Goal: Task Accomplishment & Management: Complete application form

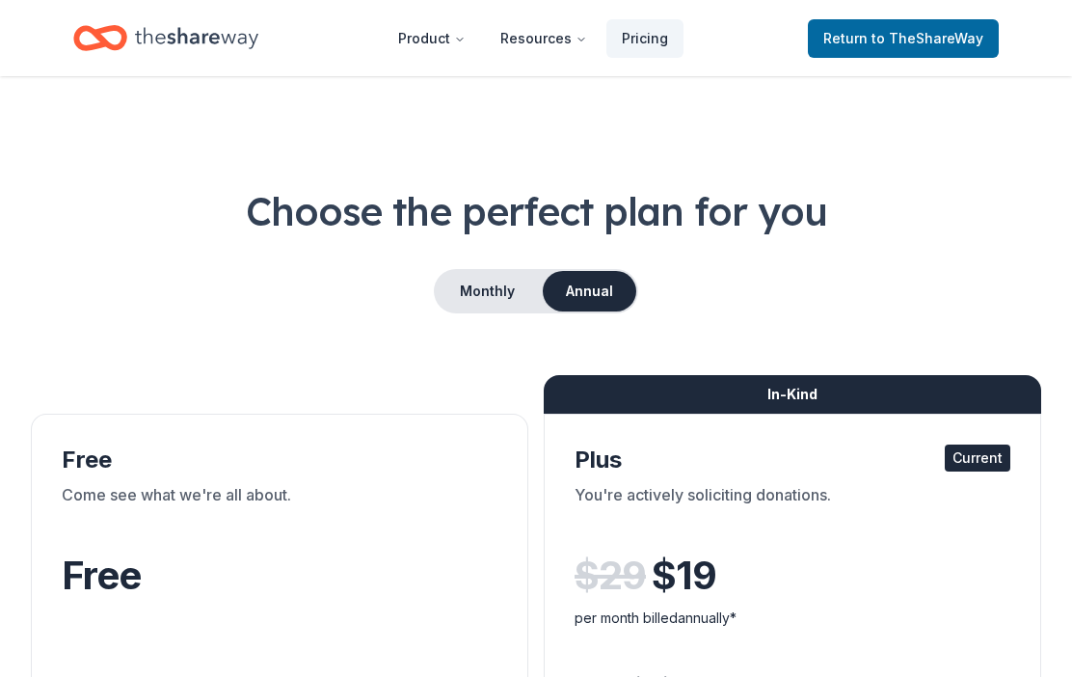
click at [870, 45] on span "Return to TheShareWay" at bounding box center [903, 38] width 160 height 23
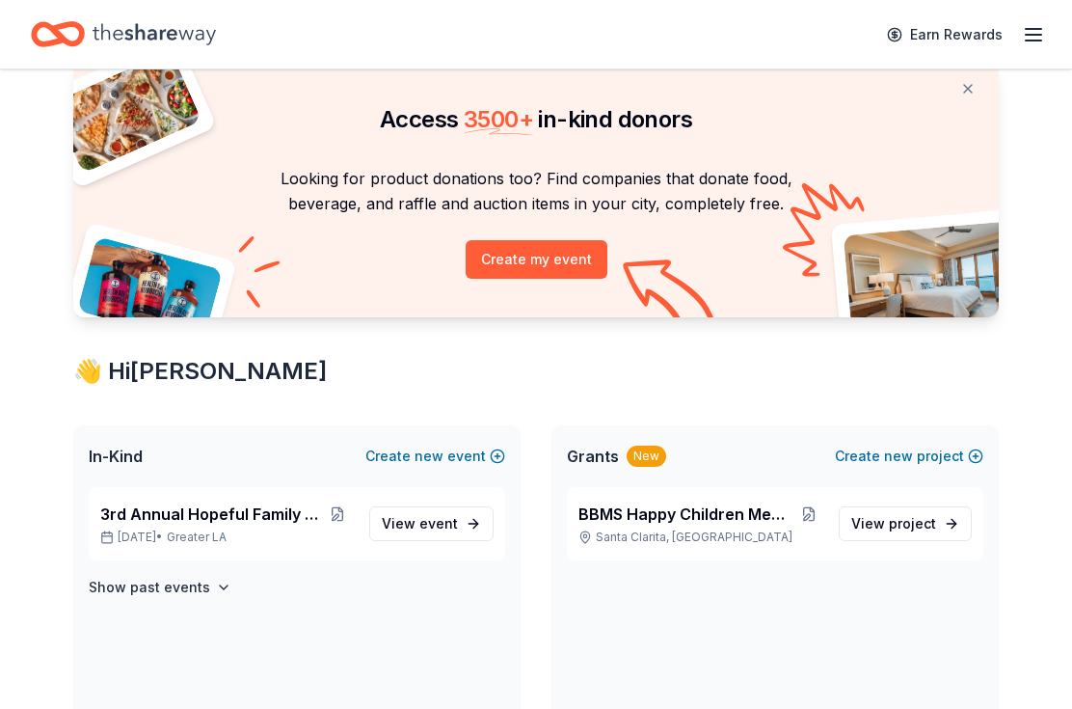
scroll to position [63, 0]
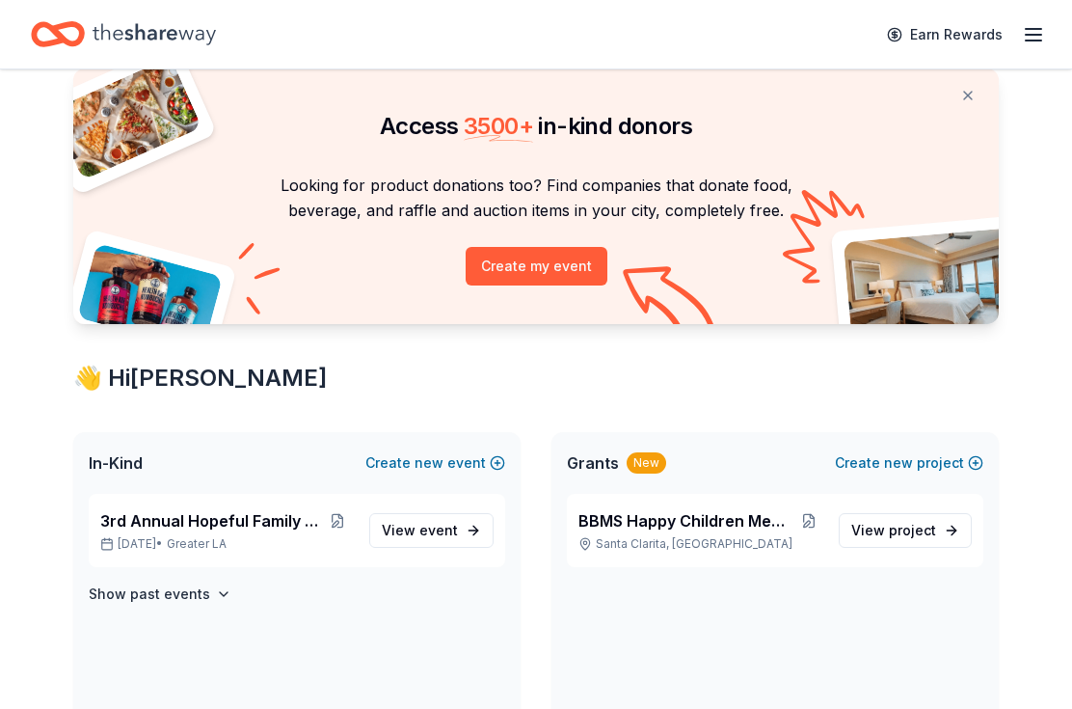
click at [106, 36] on icon "Home" at bounding box center [154, 34] width 123 height 40
click at [47, 27] on icon "Home" at bounding box center [49, 33] width 30 height 19
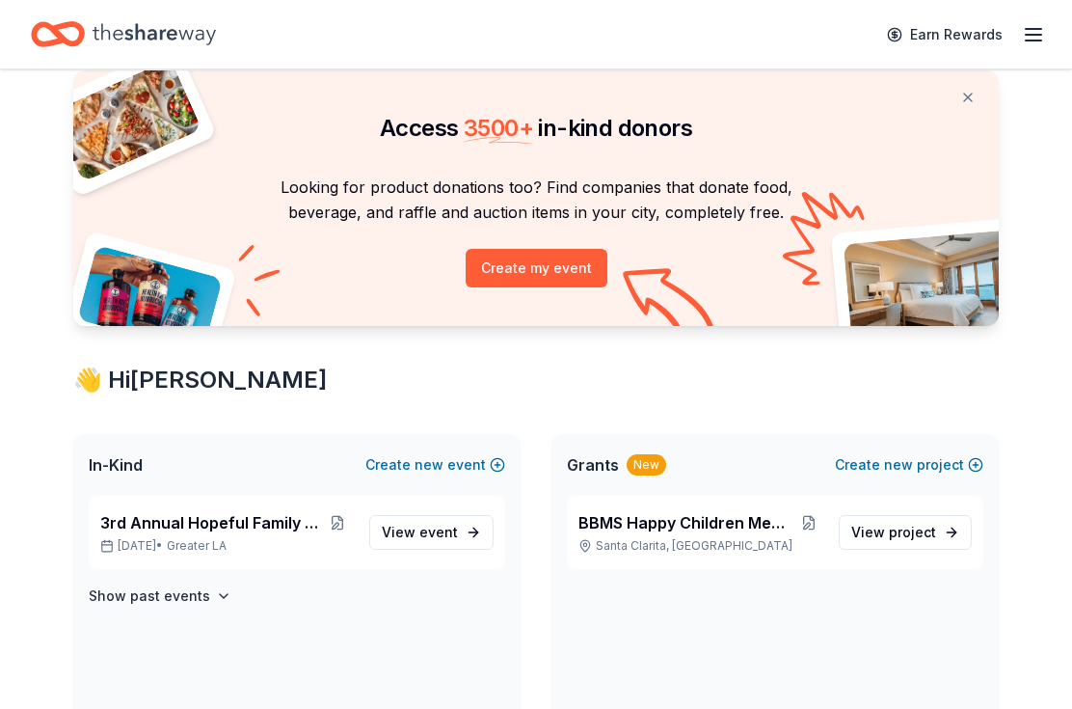
scroll to position [80, 0]
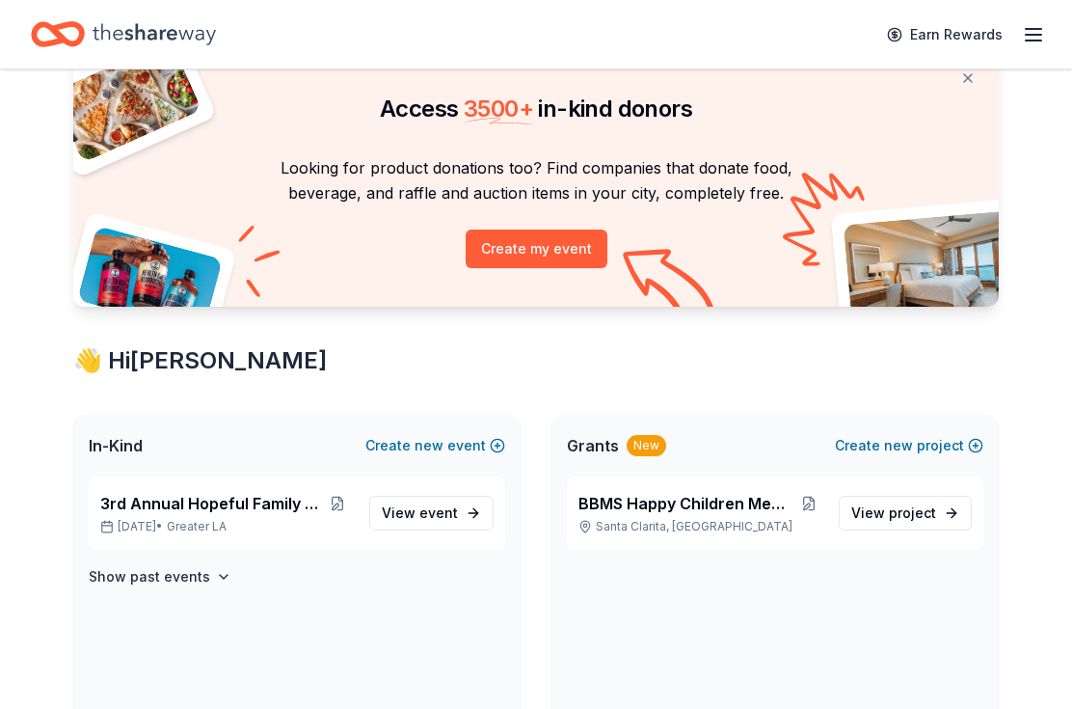
click at [151, 507] on span "3rd Annual Hopeful Family Futures" at bounding box center [210, 503] width 221 height 23
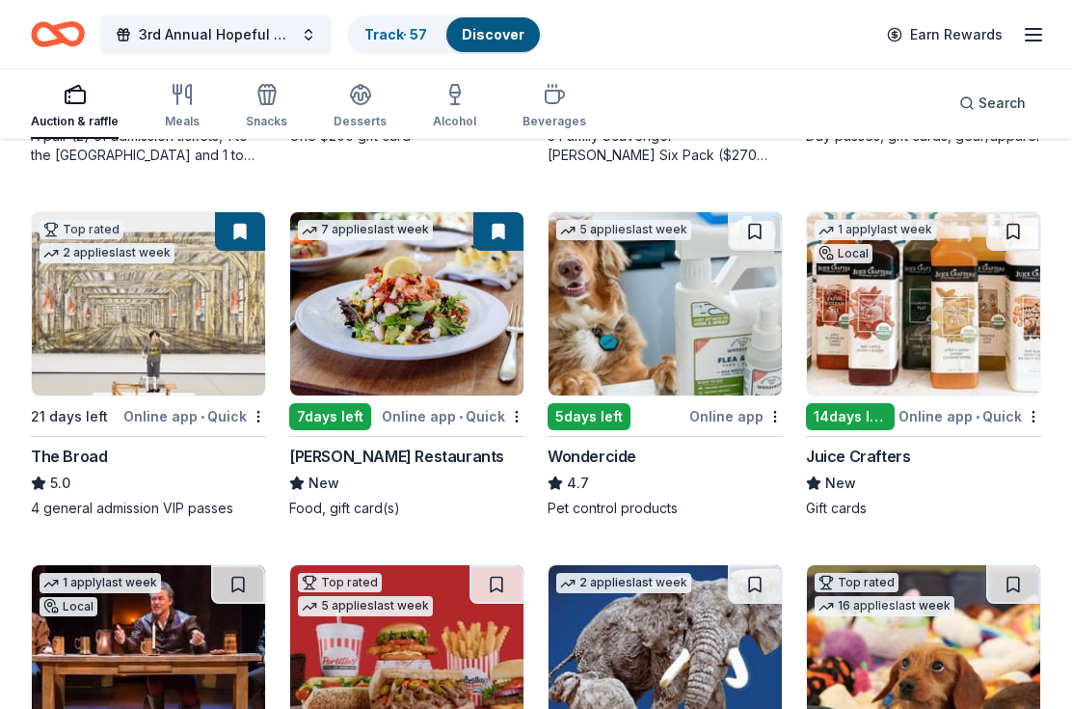
scroll to position [901, 0]
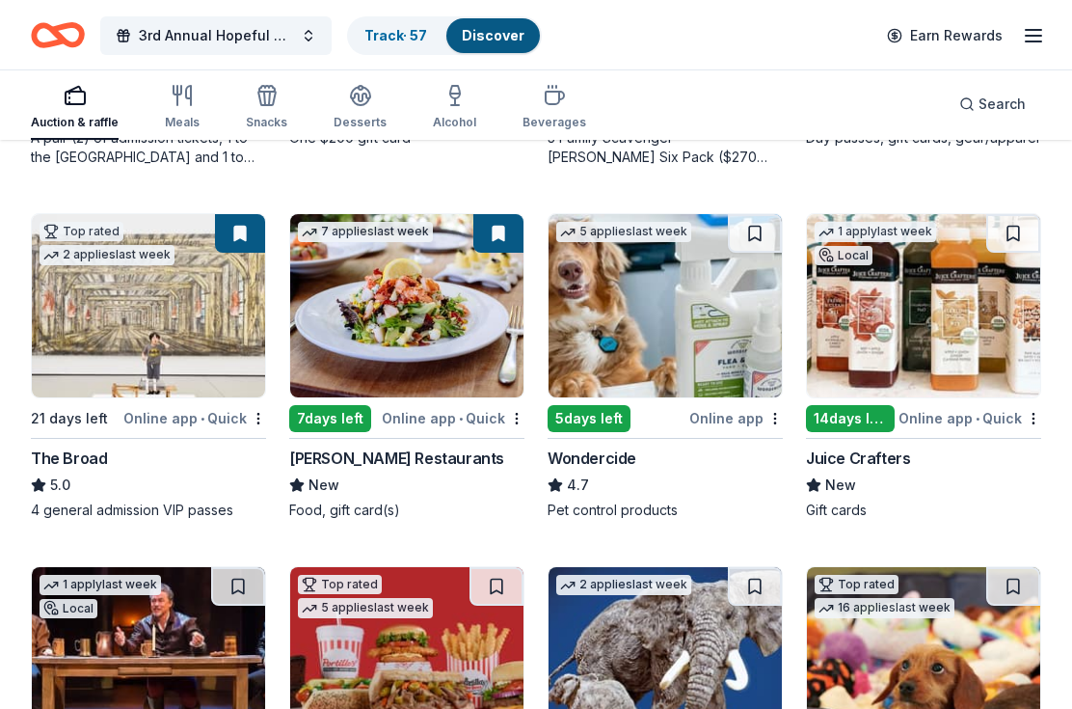
click at [874, 321] on img at bounding box center [923, 304] width 233 height 183
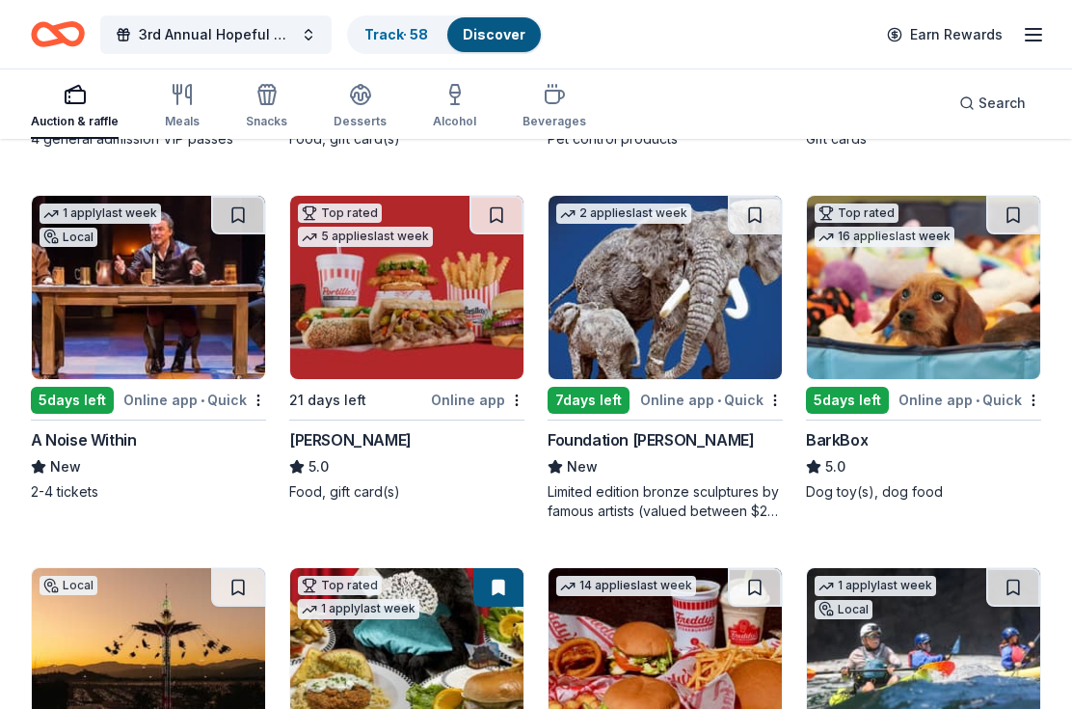
scroll to position [1267, 0]
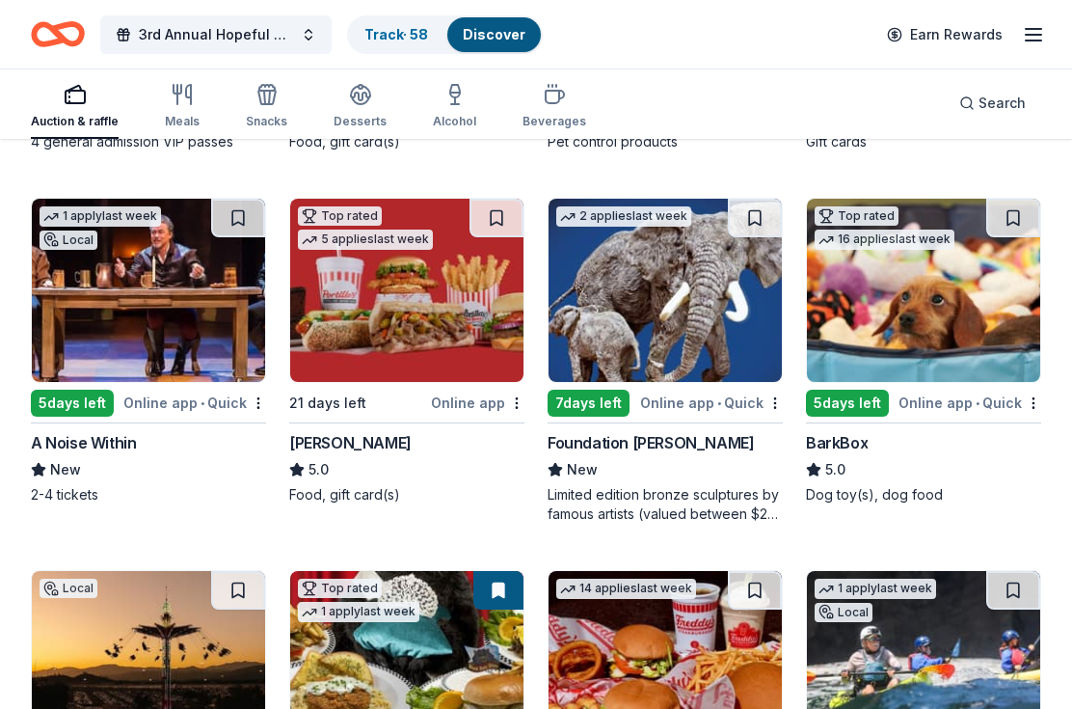
click at [617, 391] on div "7 days left" at bounding box center [589, 404] width 82 height 27
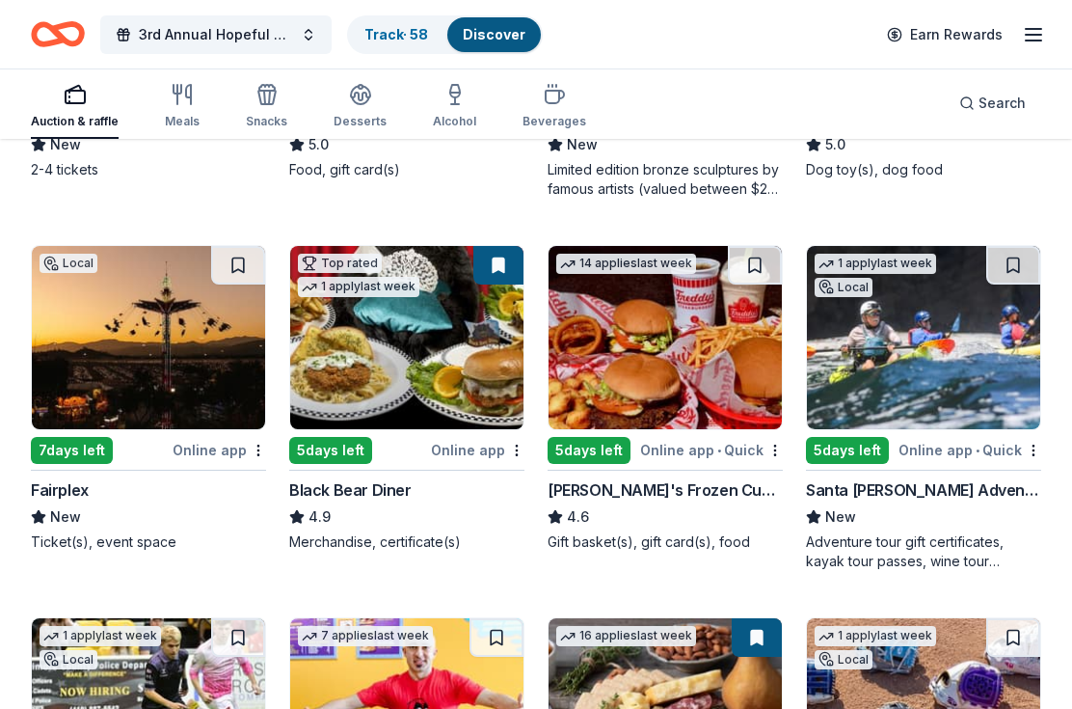
scroll to position [1596, 0]
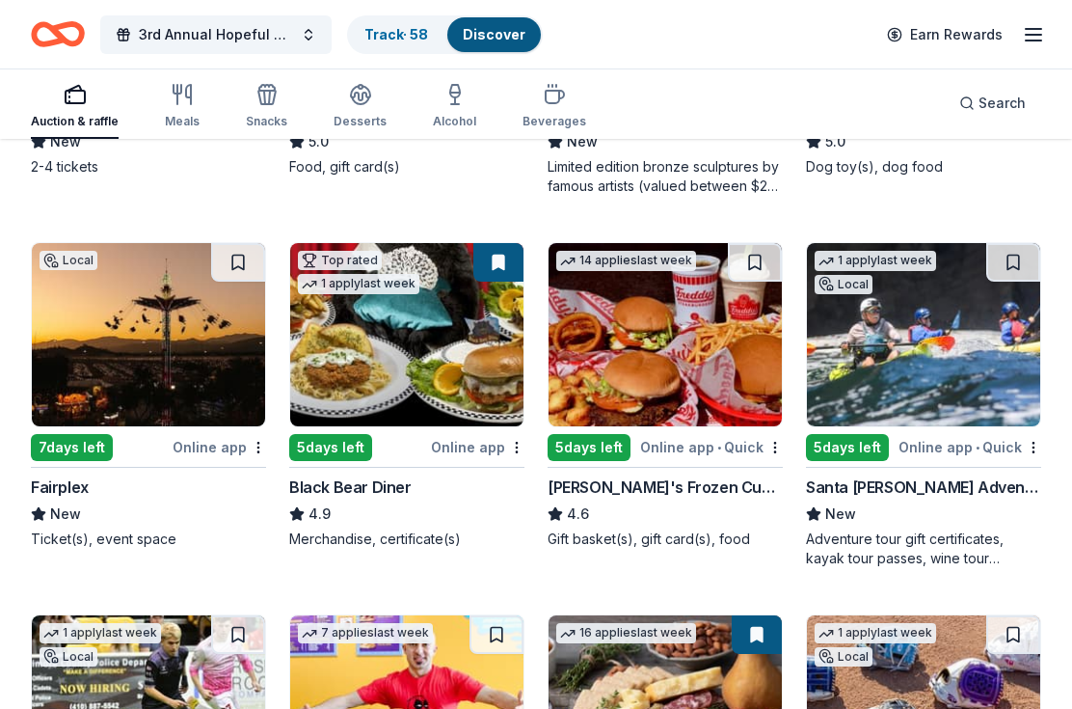
click at [96, 337] on img at bounding box center [148, 334] width 233 height 183
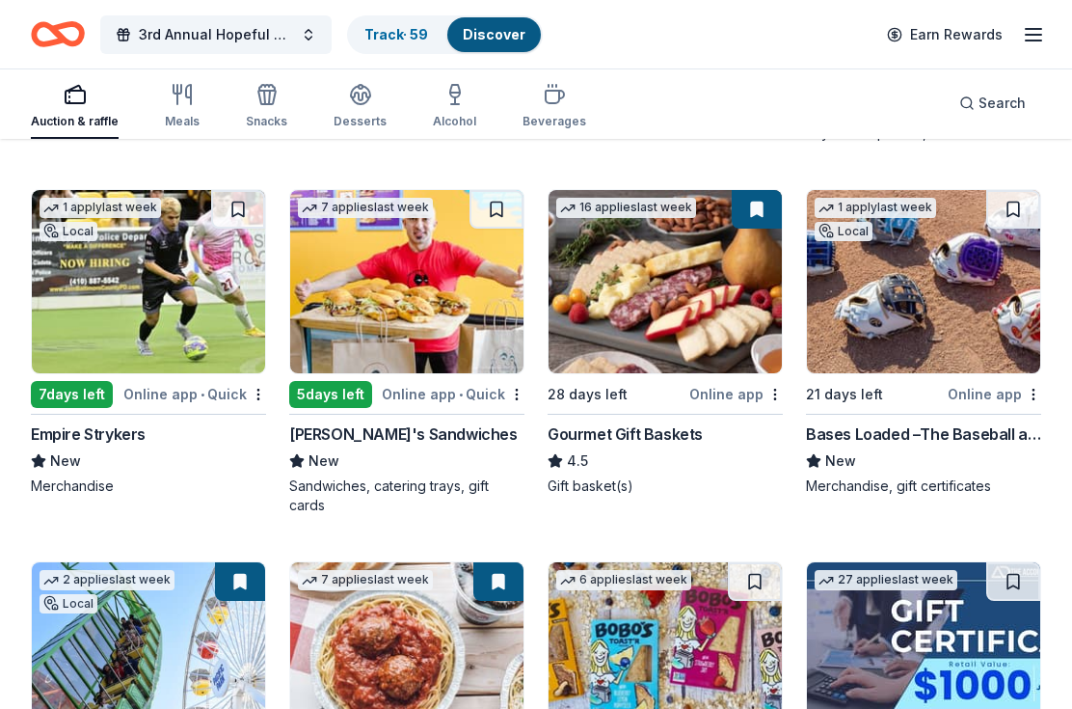
scroll to position [2021, 0]
click at [80, 309] on img at bounding box center [148, 281] width 233 height 183
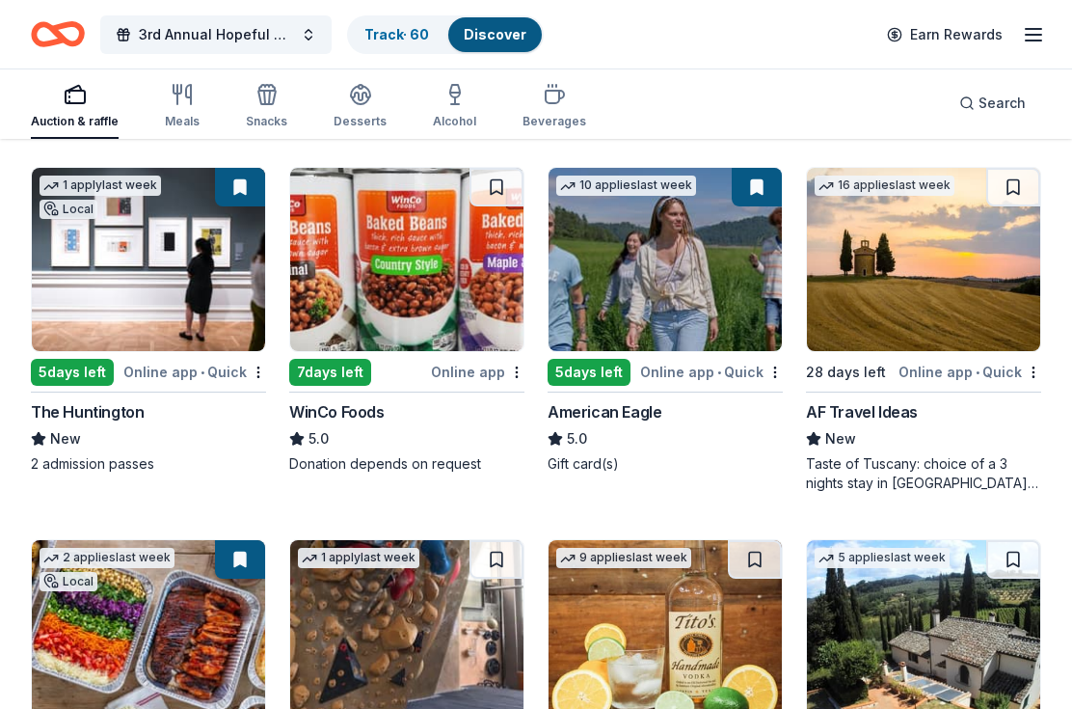
scroll to position [2788, 0]
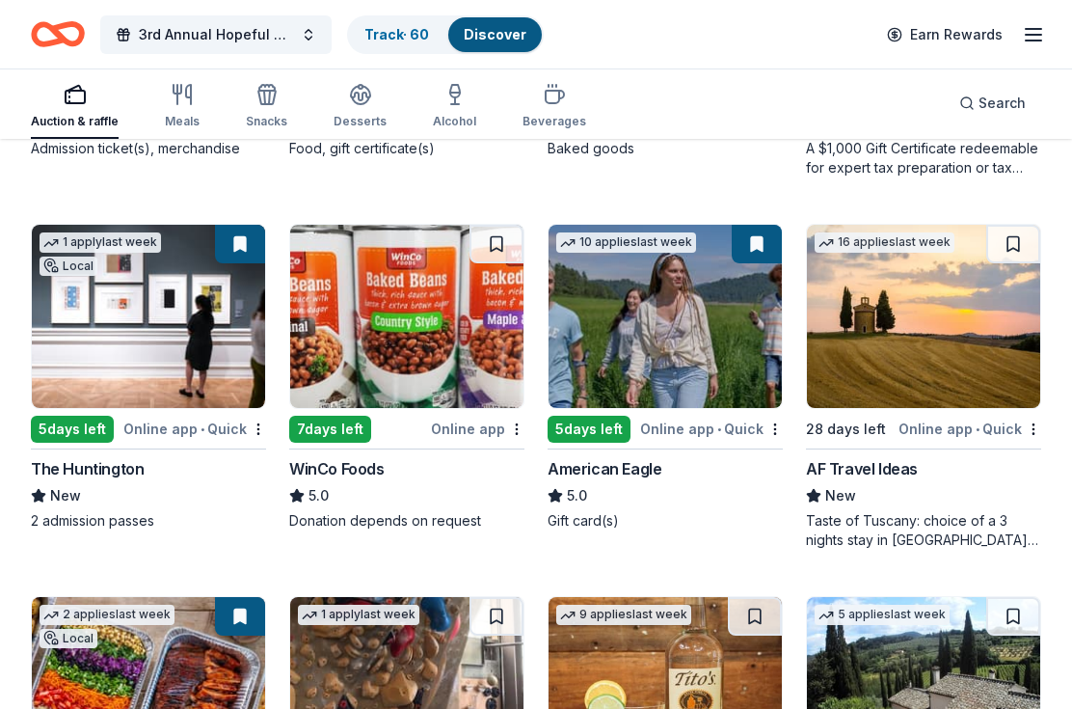
click at [885, 340] on img at bounding box center [923, 316] width 233 height 183
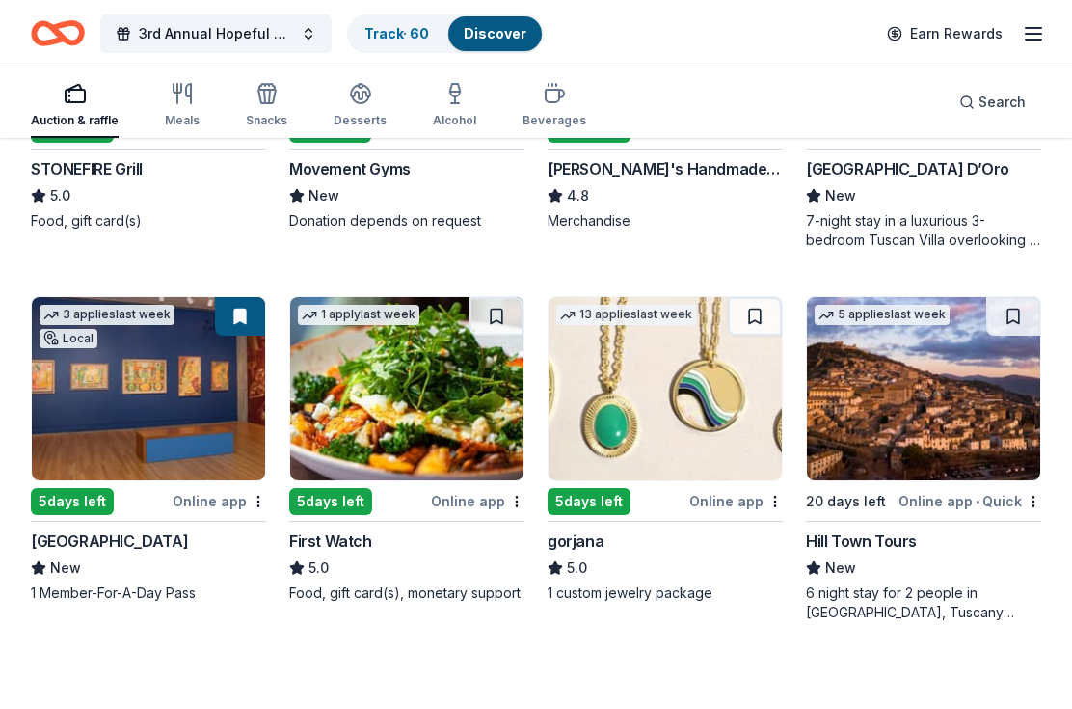
scroll to position [3403, 0]
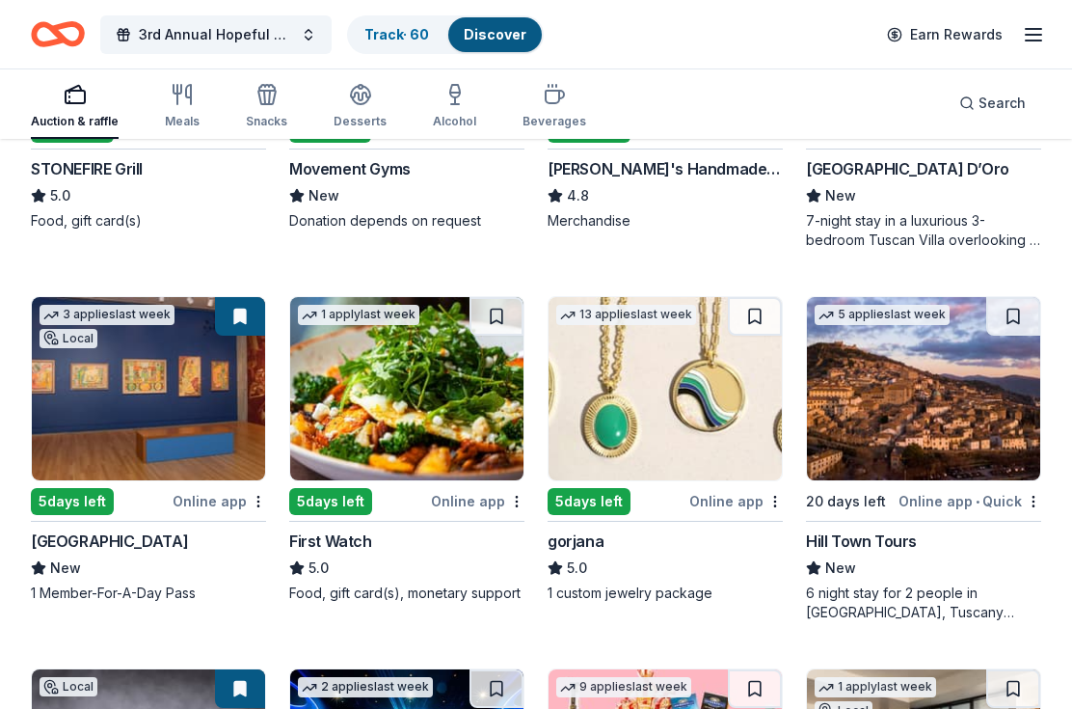
click at [380, 393] on img at bounding box center [406, 388] width 233 height 183
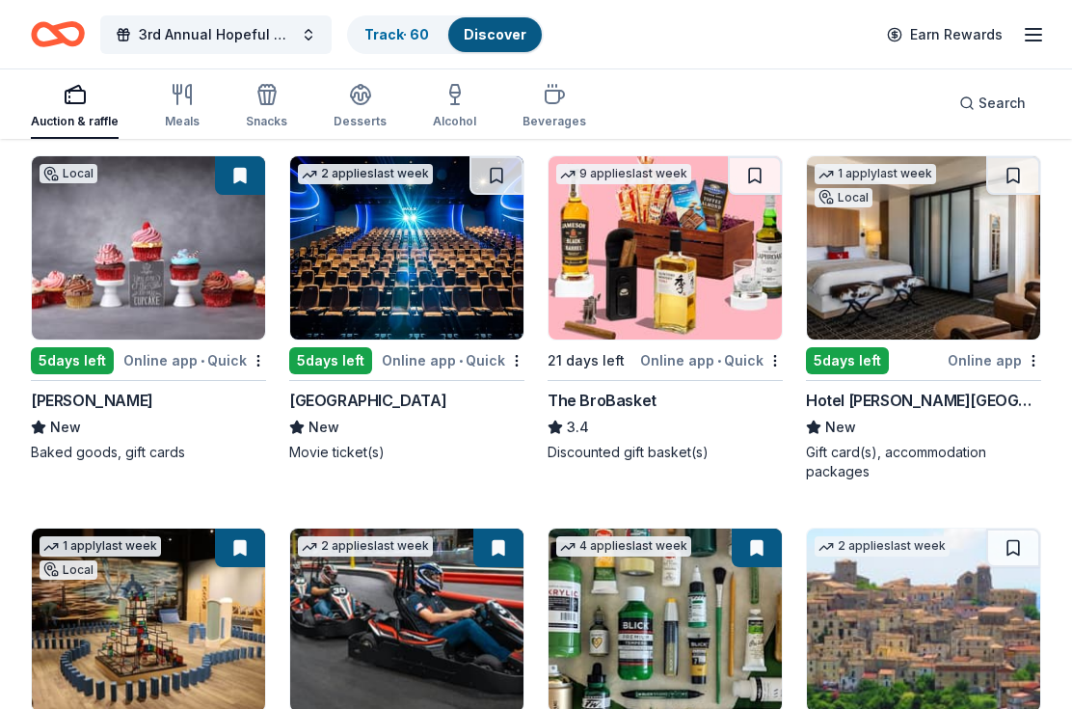
scroll to position [3918, 0]
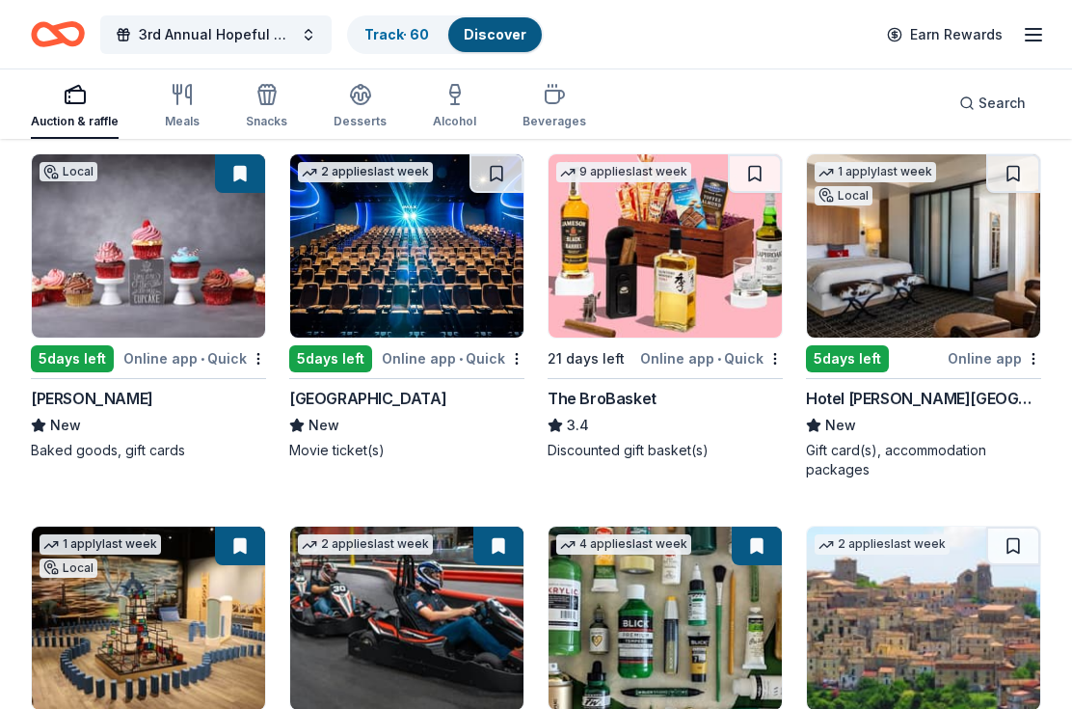
click at [688, 243] on img at bounding box center [665, 245] width 233 height 183
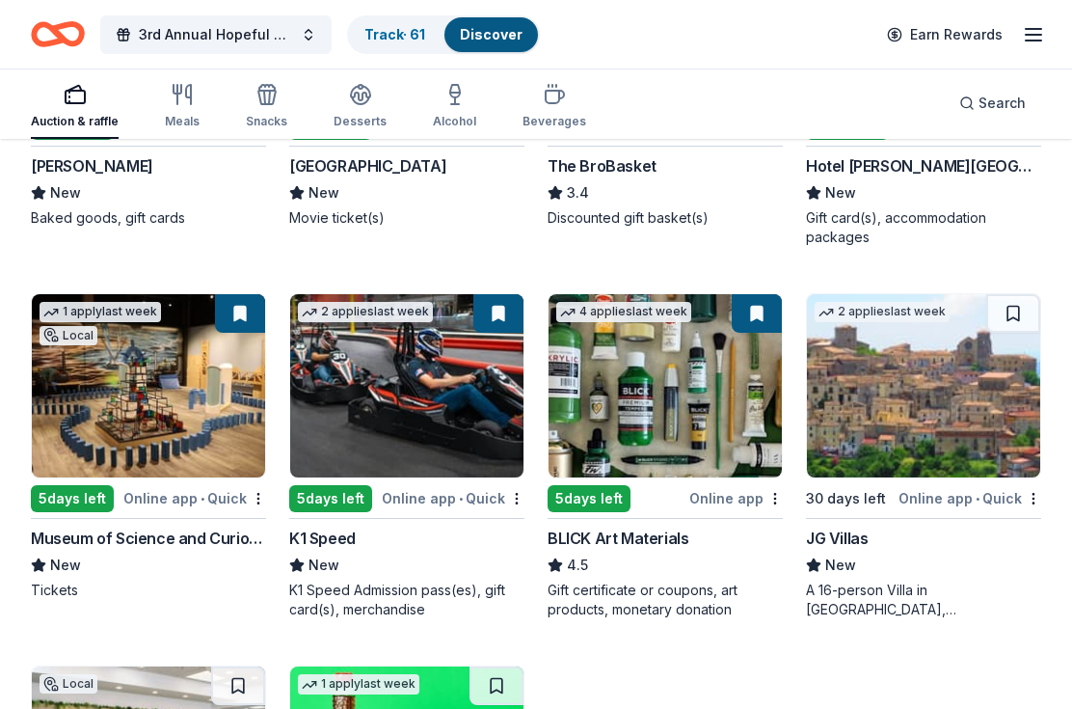
scroll to position [4150, 0]
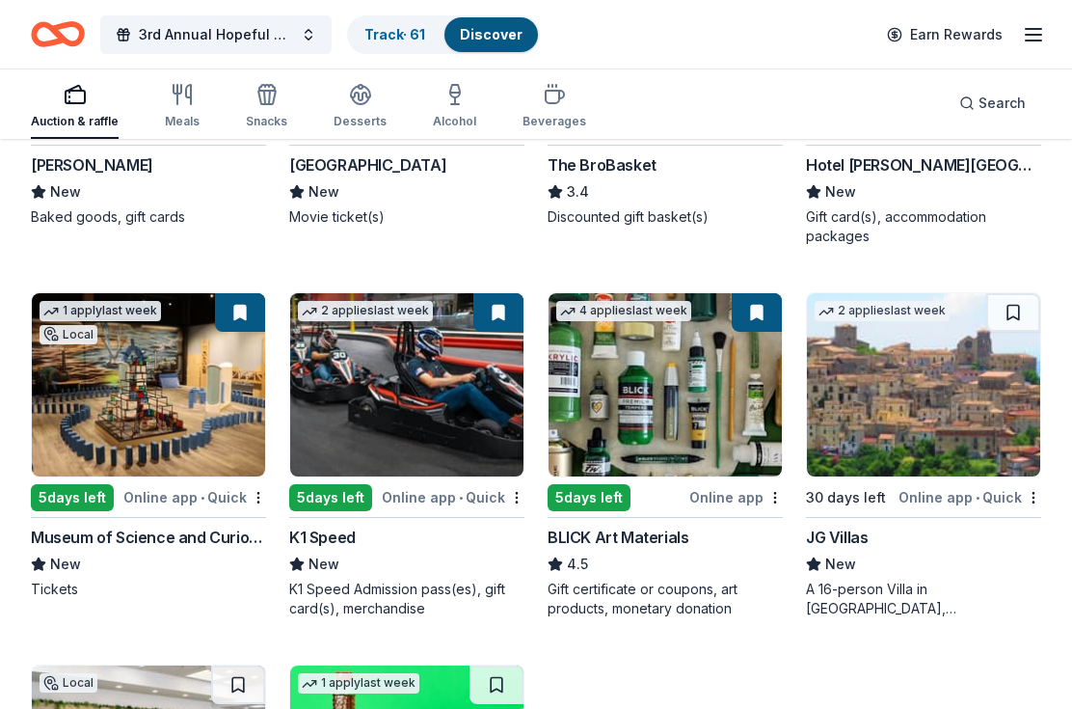
click at [104, 402] on img at bounding box center [148, 385] width 233 height 183
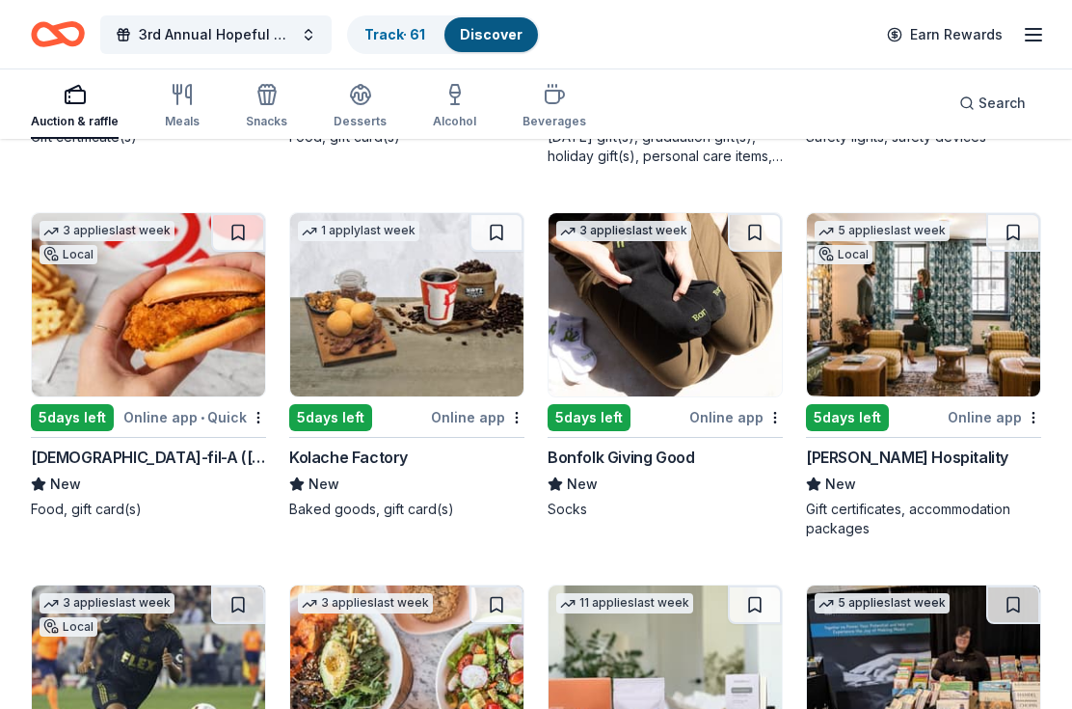
scroll to position [4967, 0]
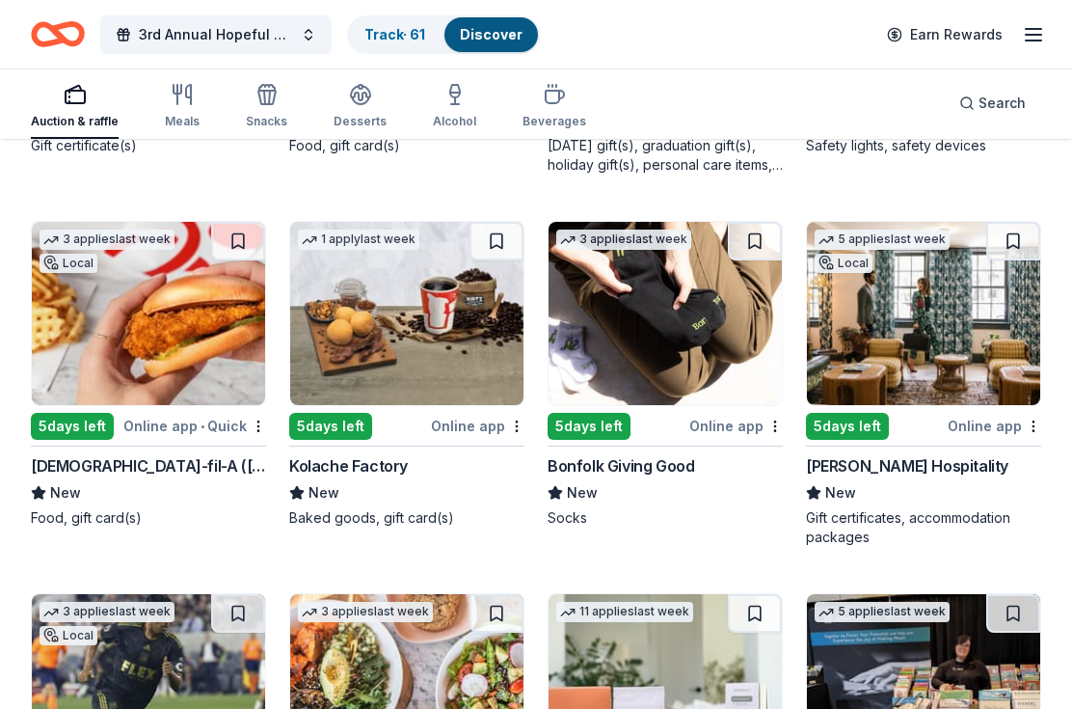
click at [694, 305] on img at bounding box center [665, 313] width 233 height 183
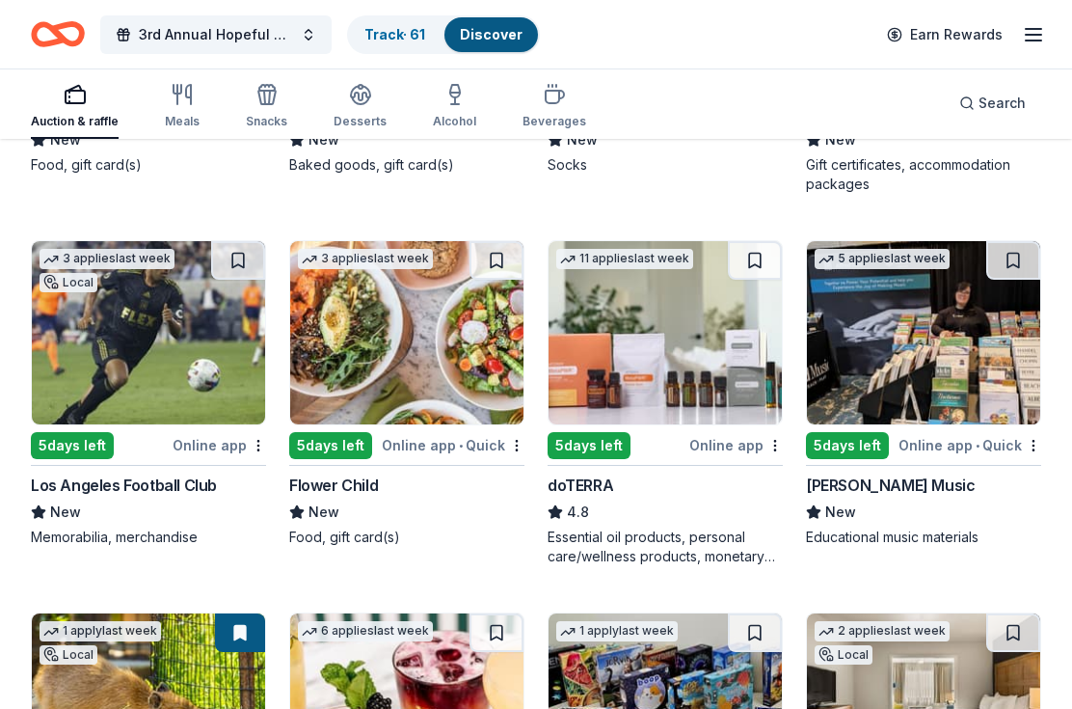
scroll to position [5320, 0]
click at [188, 317] on img at bounding box center [148, 332] width 233 height 183
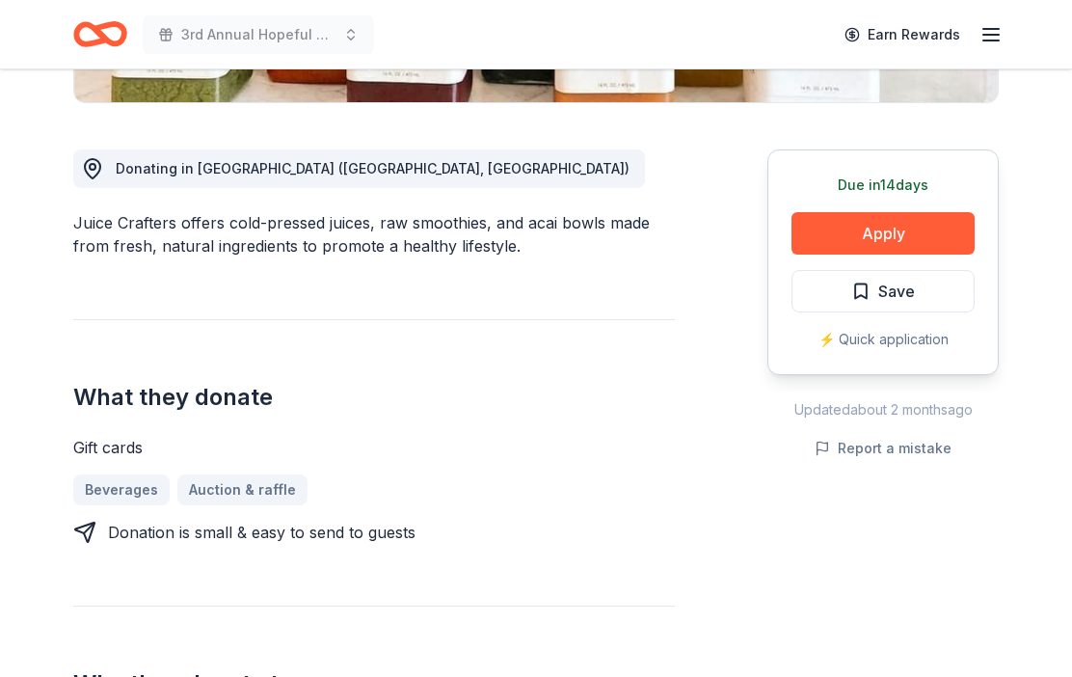
click at [838, 222] on button "Apply" at bounding box center [883, 234] width 183 height 42
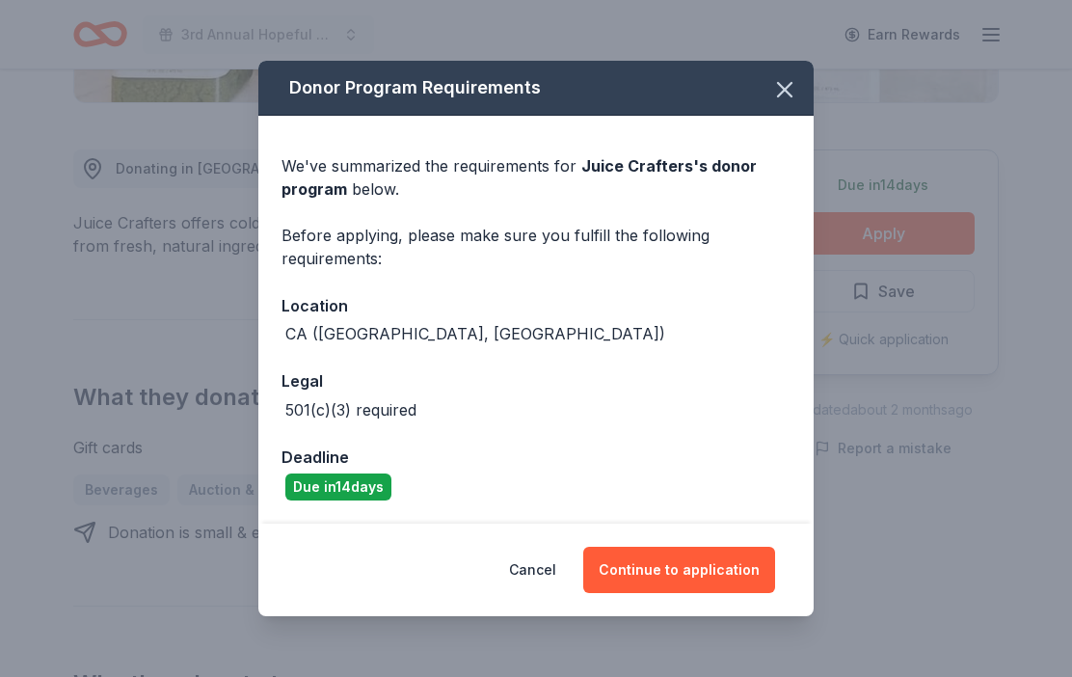
click at [672, 593] on button "Continue to application" at bounding box center [679, 570] width 192 height 46
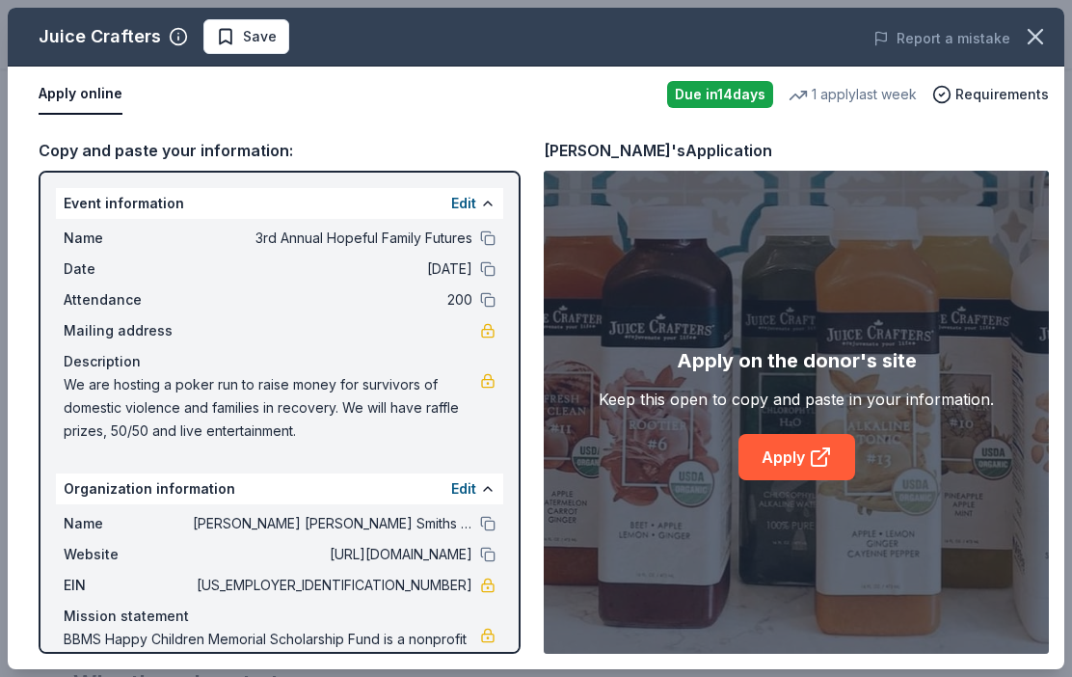
click at [788, 480] on link "Apply" at bounding box center [797, 457] width 117 height 46
click at [216, 30] on span "Save" at bounding box center [246, 36] width 61 height 23
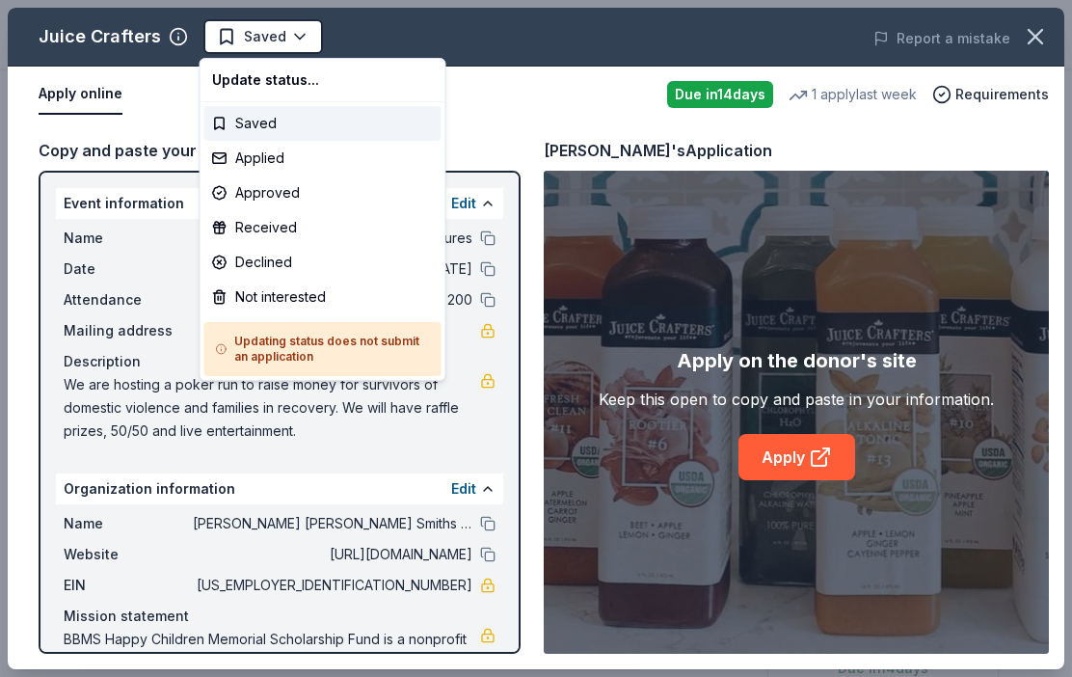
scroll to position [0, 0]
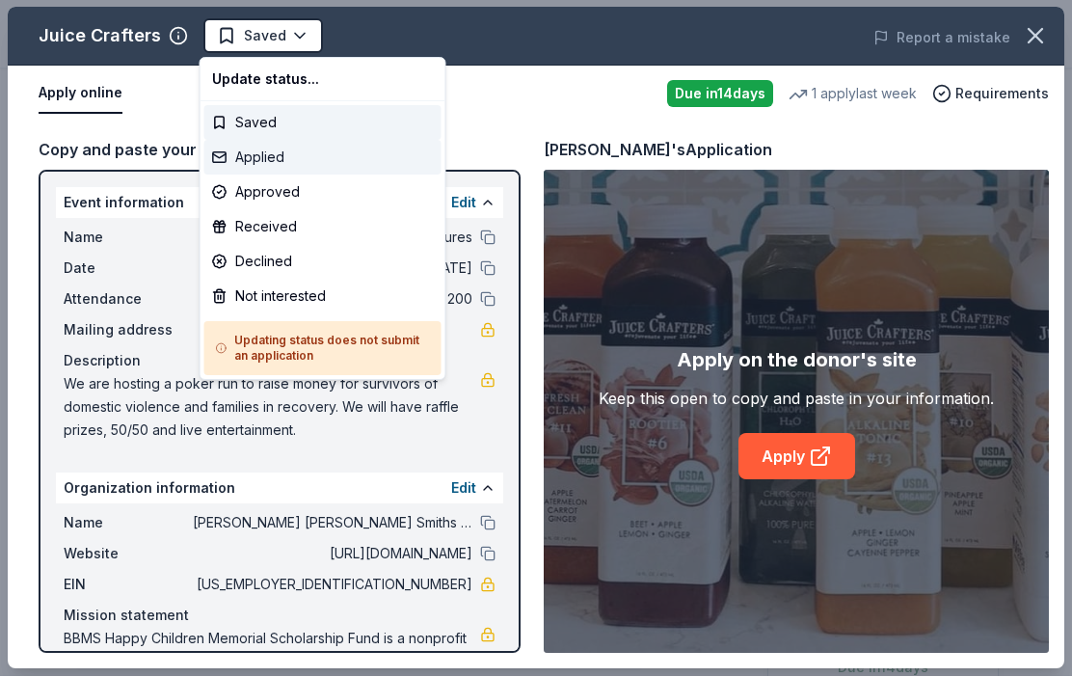
click at [239, 152] on div "Applied" at bounding box center [322, 158] width 237 height 35
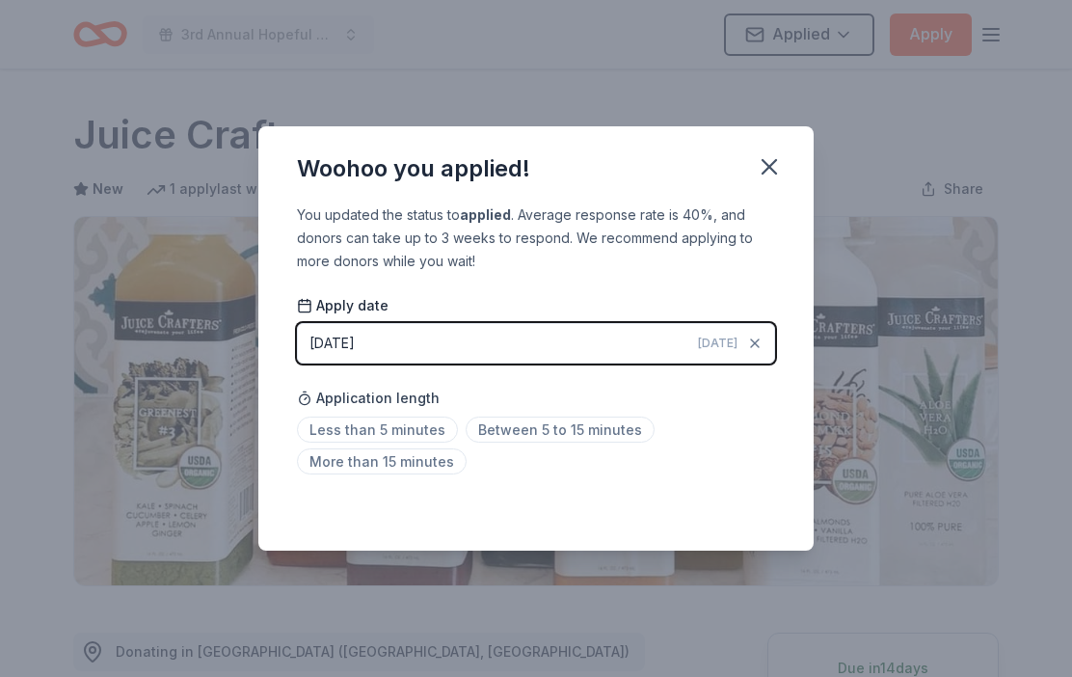
click at [594, 435] on span "Between 5 to 15 minutes" at bounding box center [560, 430] width 189 height 26
click at [769, 160] on icon "button" at bounding box center [769, 166] width 27 height 27
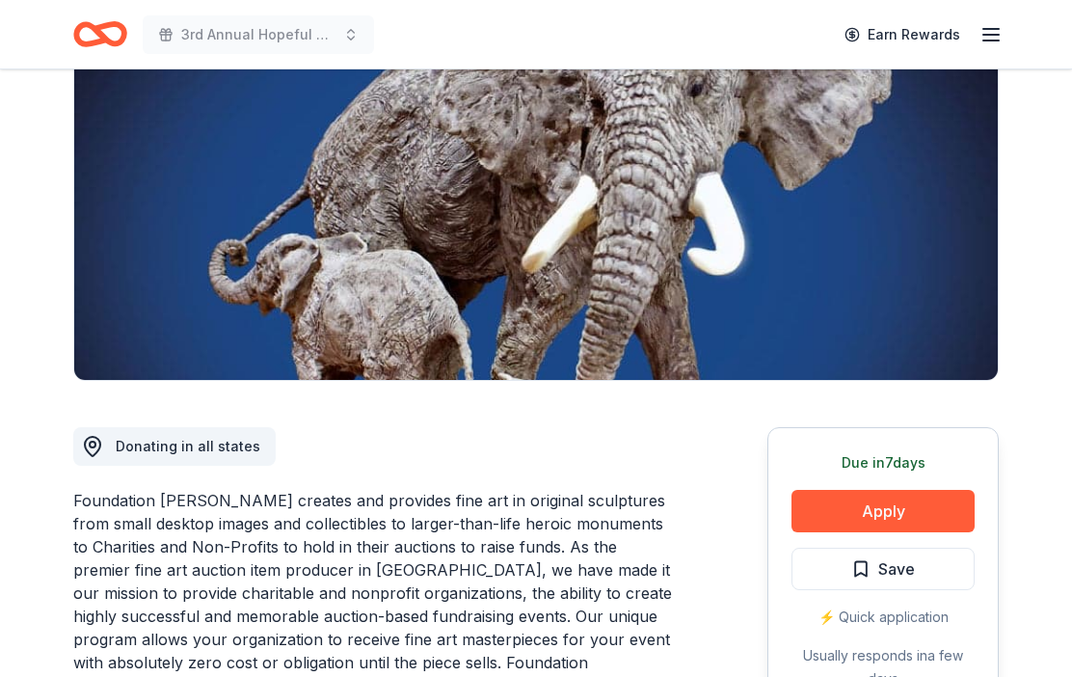
scroll to position [199, 0]
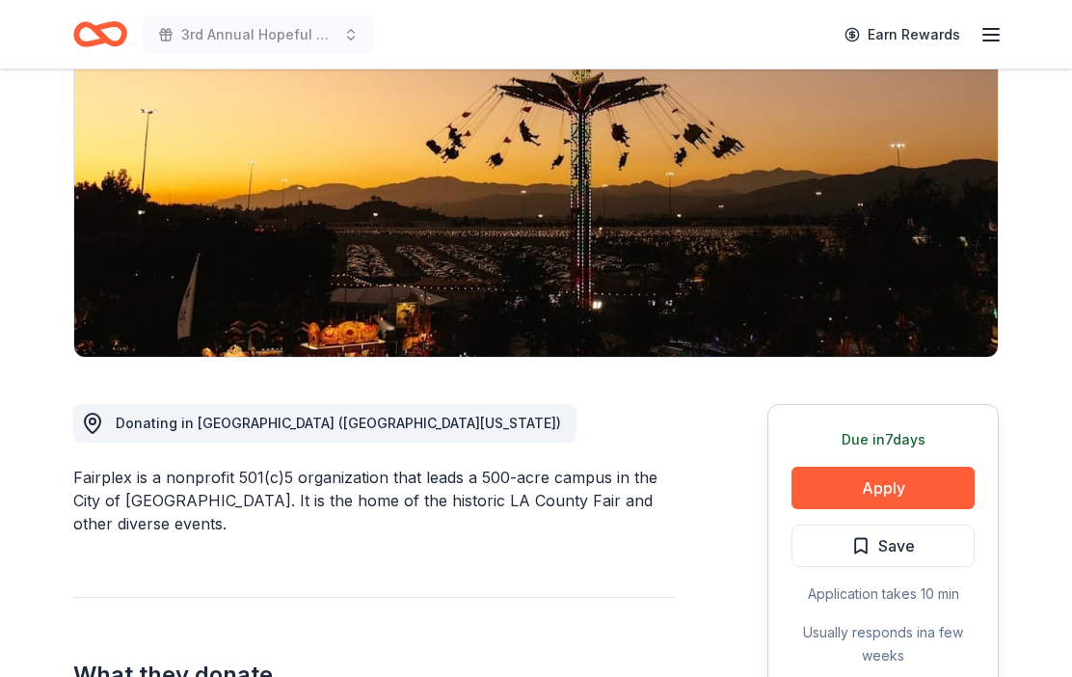
scroll to position [229, 0]
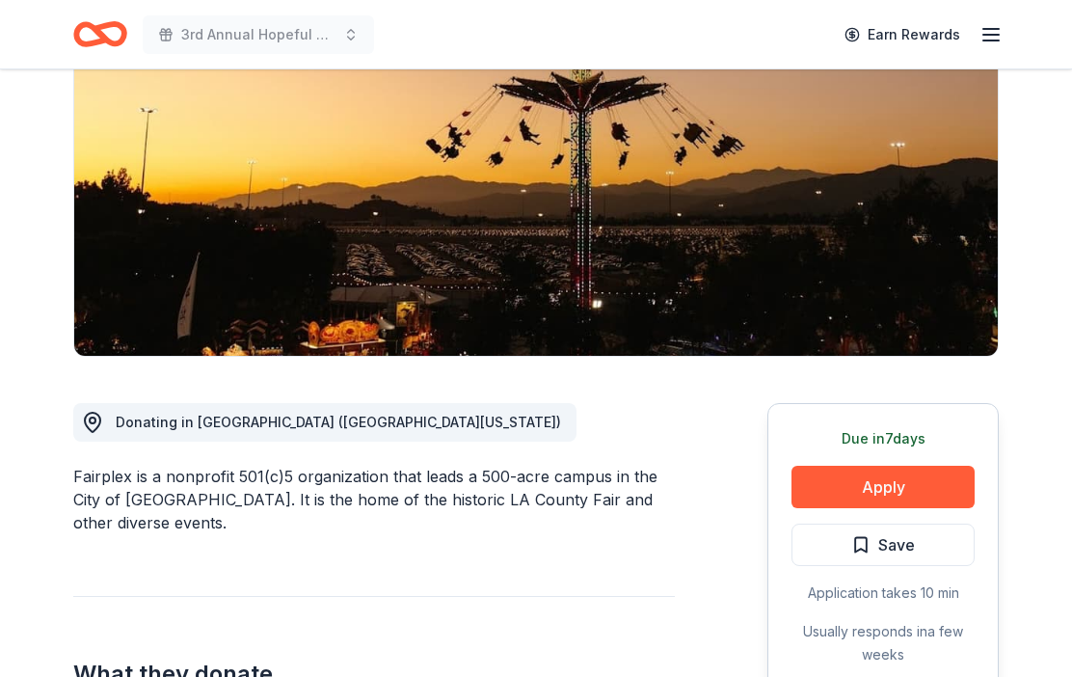
click at [831, 484] on button "Apply" at bounding box center [883, 487] width 183 height 42
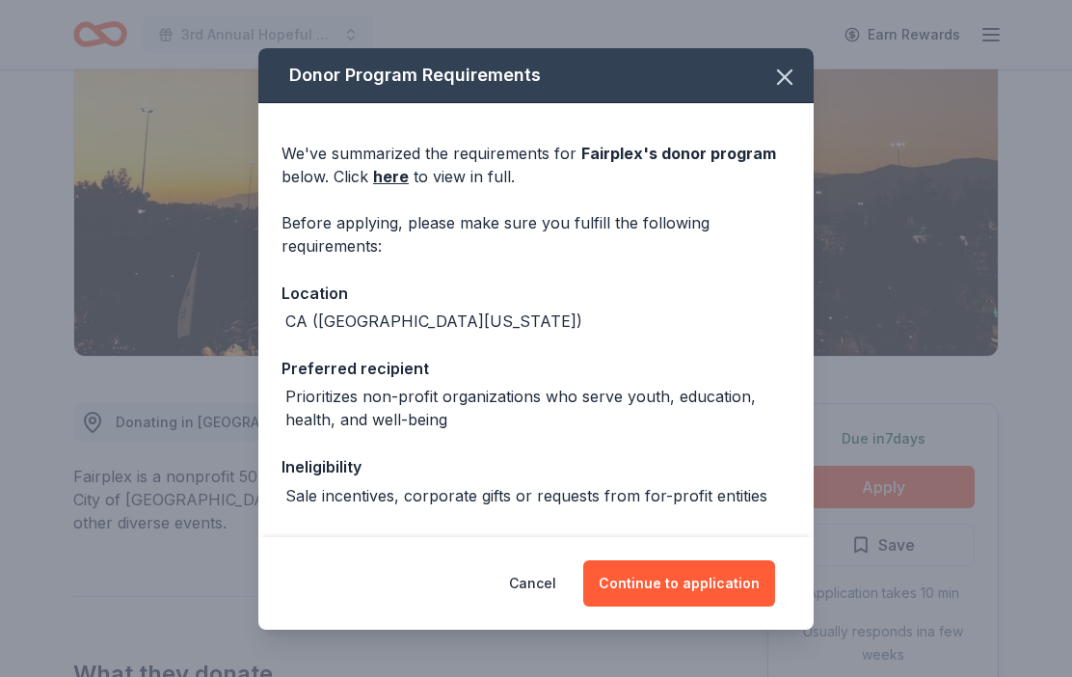
click at [663, 607] on button "Continue to application" at bounding box center [679, 583] width 192 height 46
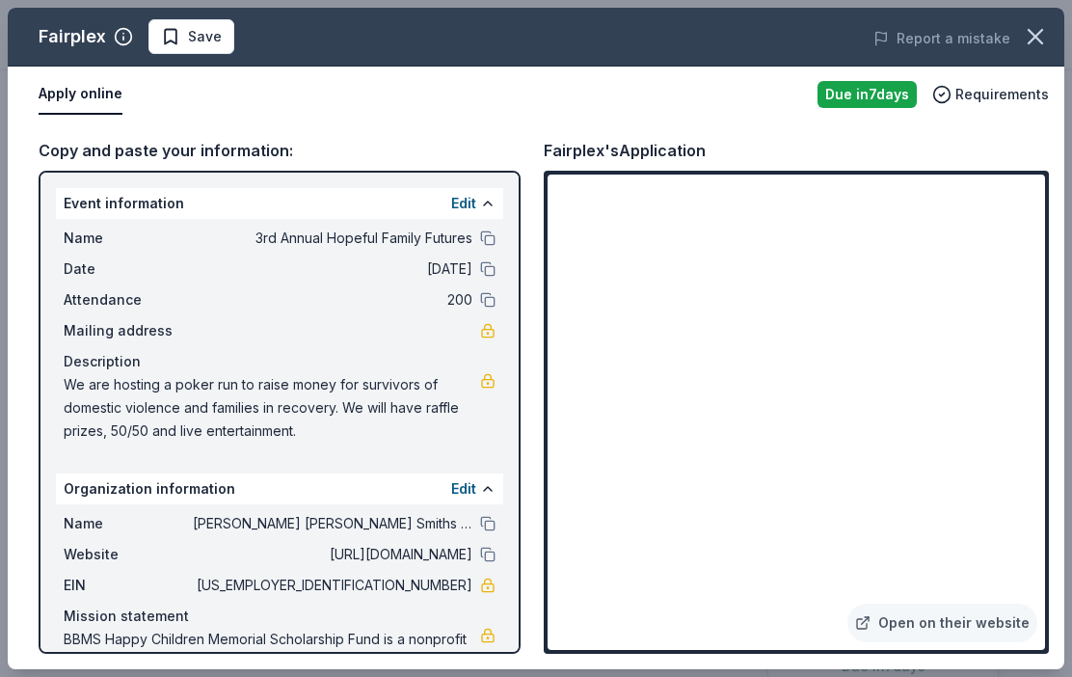
scroll to position [0, 0]
click at [192, 39] on span "Save" at bounding box center [205, 36] width 34 height 23
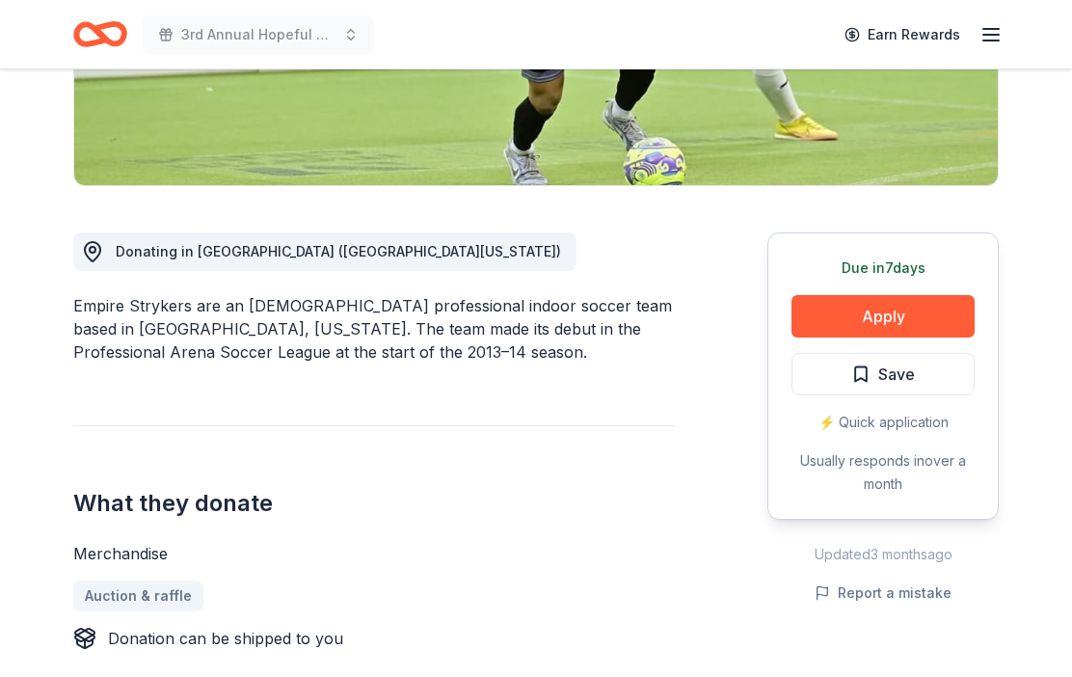
scroll to position [388, 0]
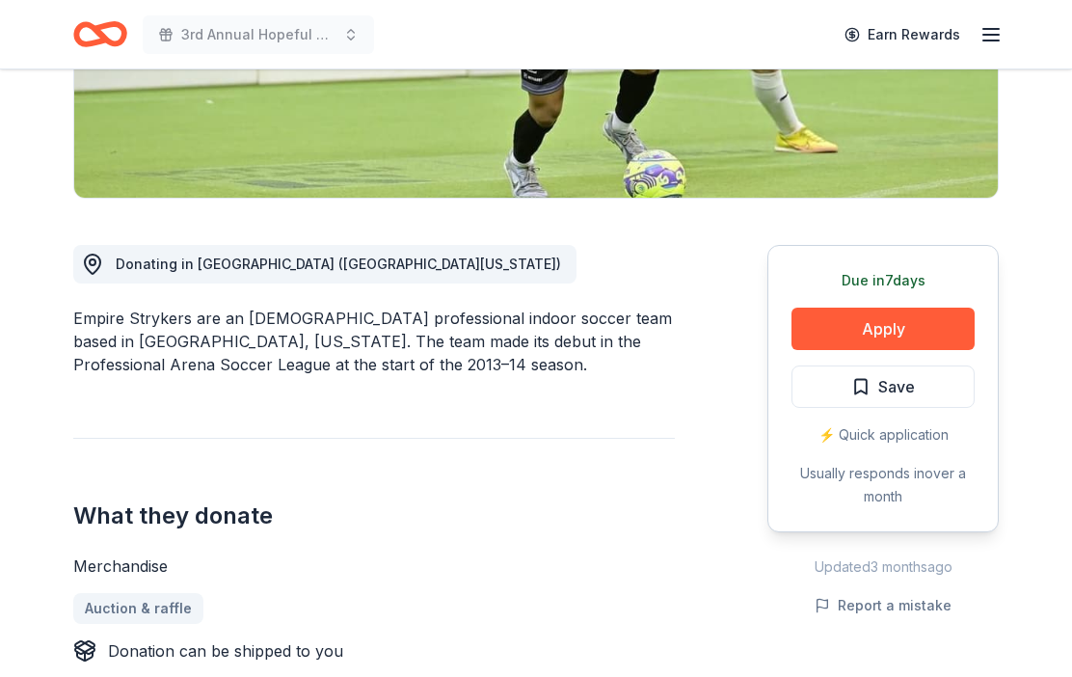
click at [819, 324] on button "Apply" at bounding box center [883, 329] width 183 height 42
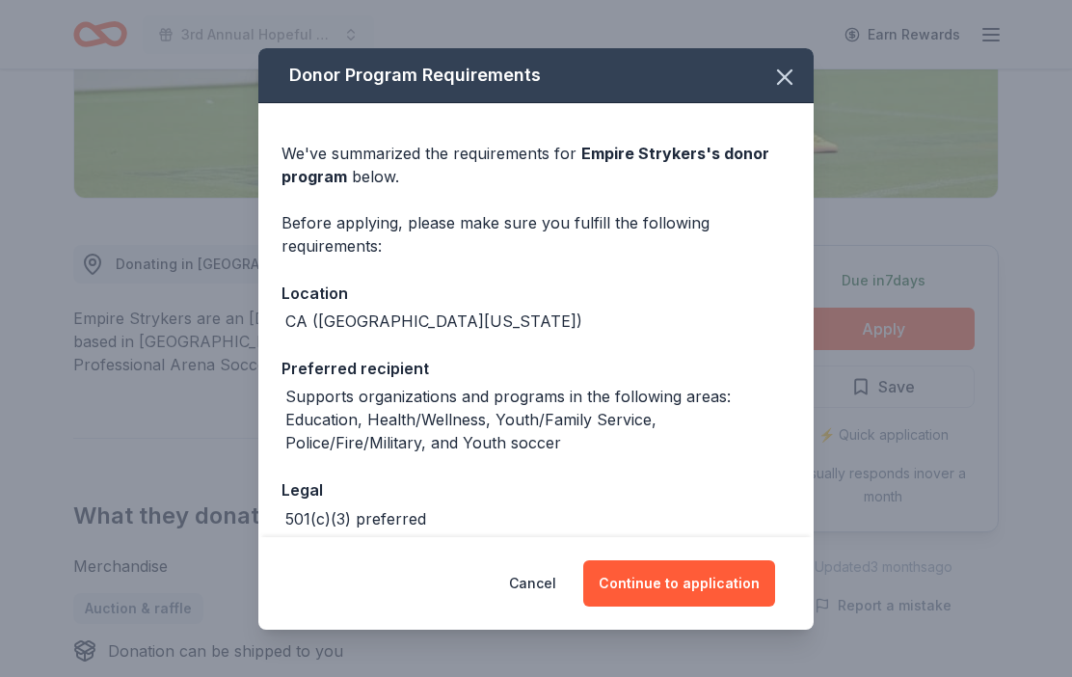
click at [665, 607] on button "Continue to application" at bounding box center [679, 583] width 192 height 46
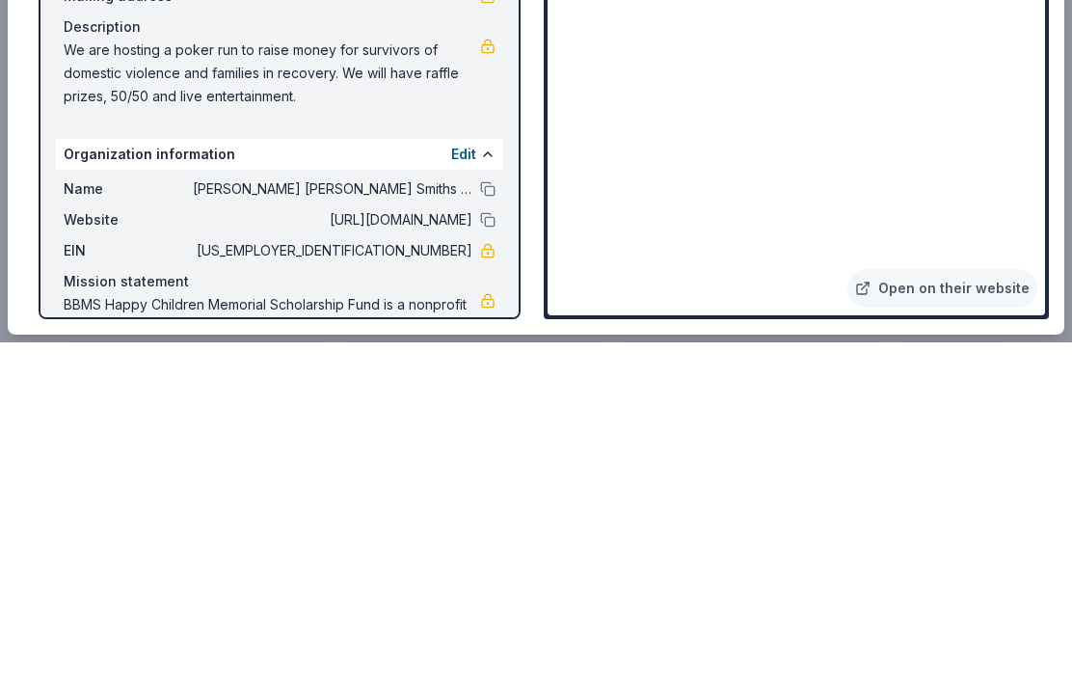
scroll to position [2207, 0]
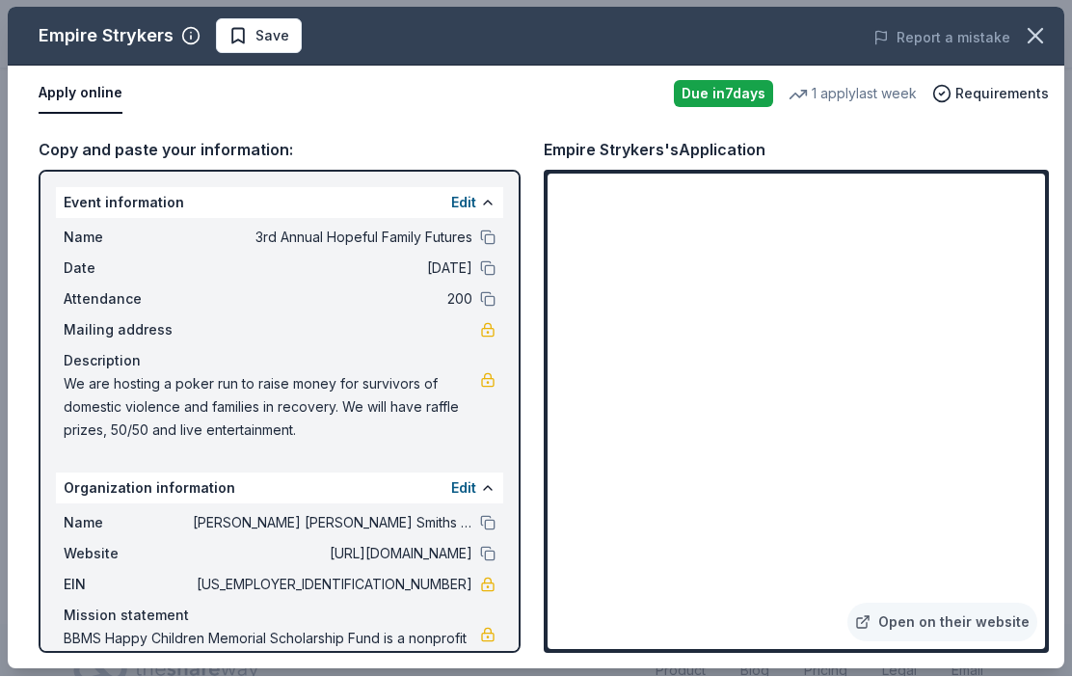
click at [256, 47] on button "Save" at bounding box center [259, 36] width 86 height 35
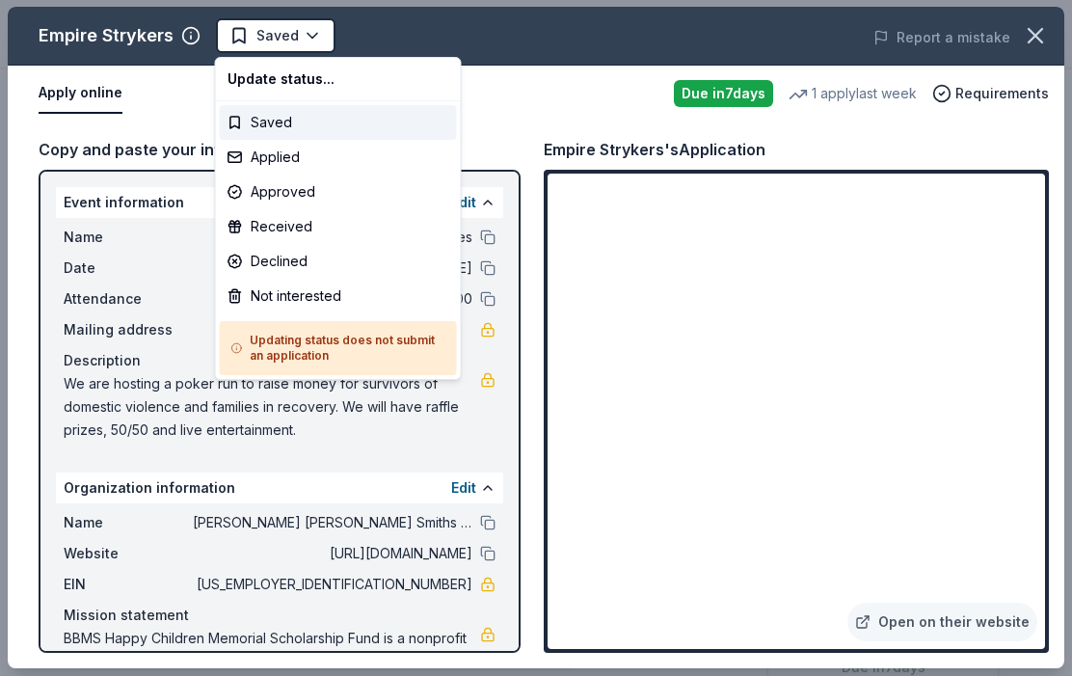
scroll to position [0, 0]
click at [303, 170] on div "Applied" at bounding box center [338, 158] width 237 height 35
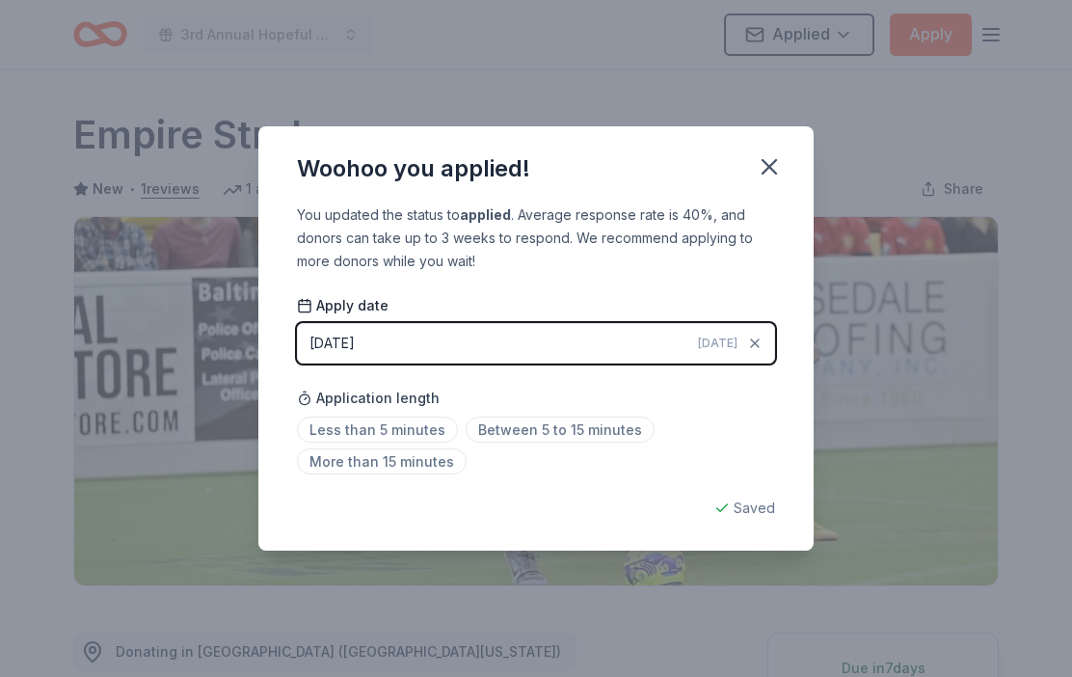
click at [587, 424] on span "Between 5 to 15 minutes" at bounding box center [560, 430] width 189 height 26
click at [378, 429] on span "Less than 5 minutes" at bounding box center [377, 430] width 161 height 26
click at [748, 501] on div "Saving..." at bounding box center [536, 508] width 478 height 23
click at [800, 140] on div "Woohoo you applied!" at bounding box center [535, 164] width 555 height 77
click at [799, 140] on div "Woohoo you applied!" at bounding box center [535, 164] width 555 height 77
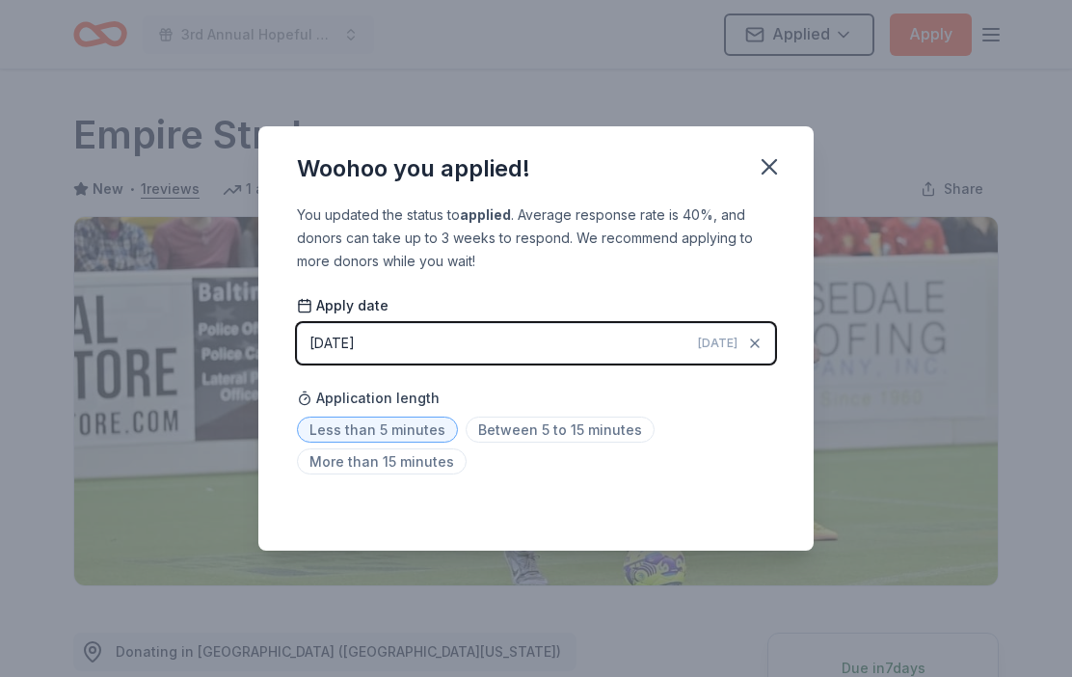
click at [772, 164] on icon "button" at bounding box center [769, 166] width 13 height 13
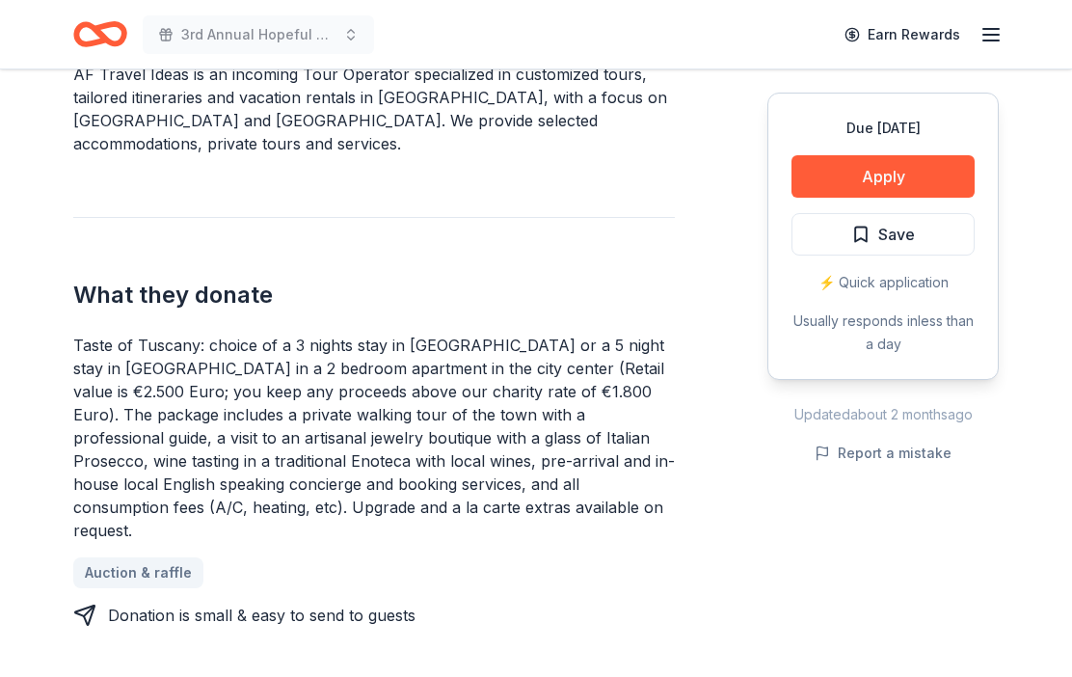
scroll to position [631, 0]
click at [921, 162] on button "Apply" at bounding box center [883, 176] width 183 height 42
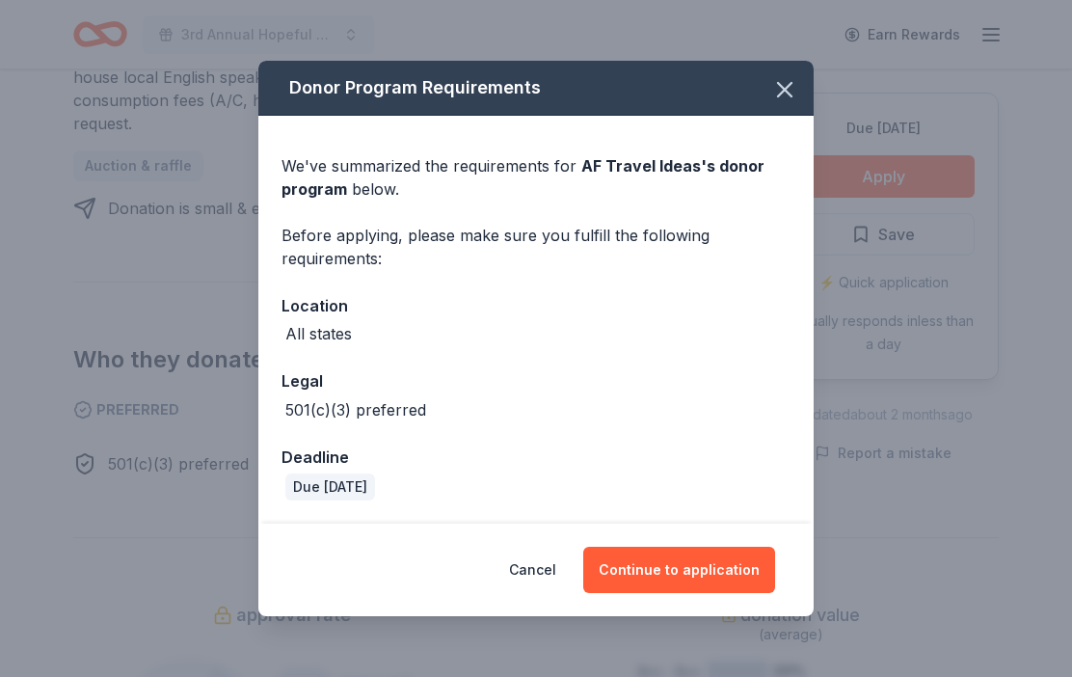
scroll to position [1037, 0]
click at [705, 593] on button "Continue to application" at bounding box center [679, 570] width 192 height 46
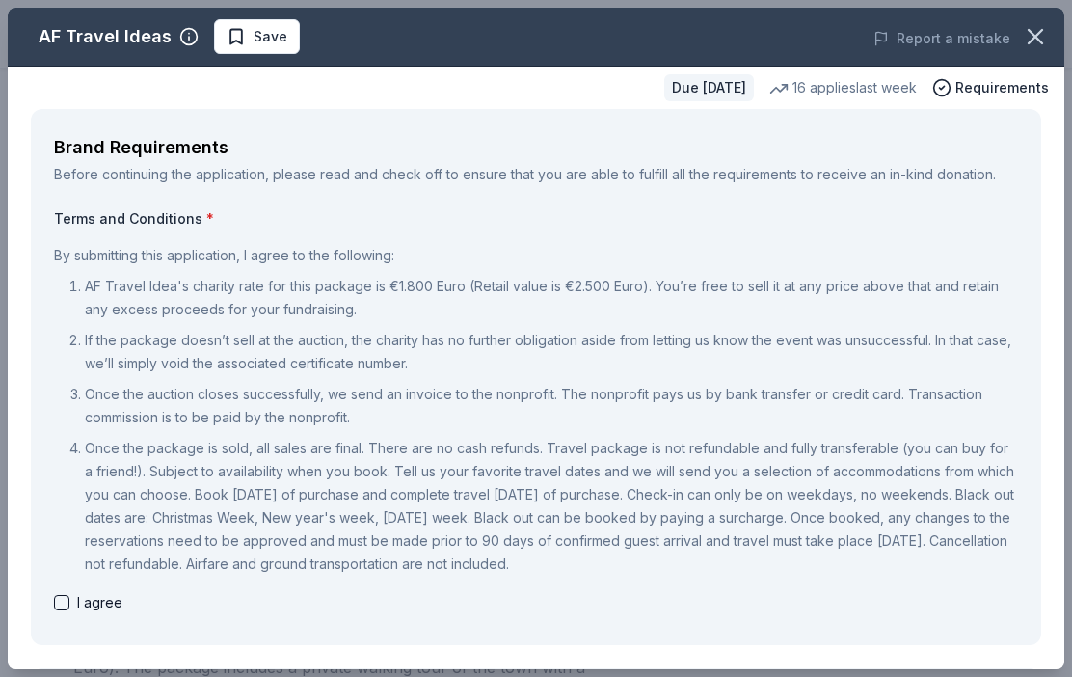
scroll to position [377, 0]
click at [1010, 30] on button "Report a mistake" at bounding box center [942, 38] width 137 height 23
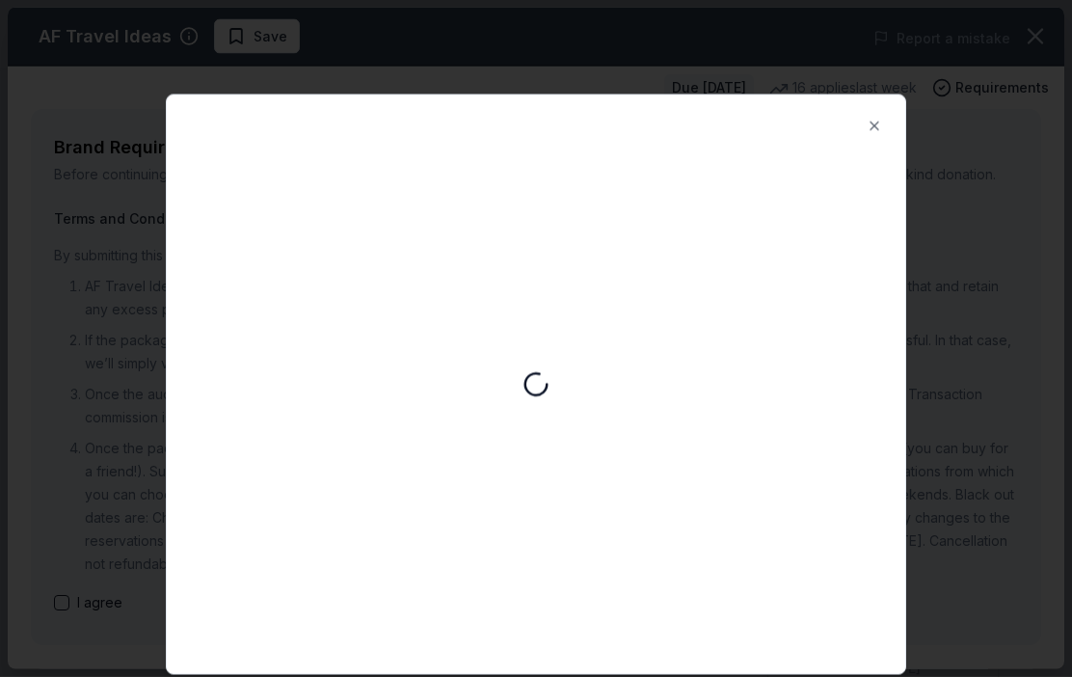
scroll to position [0, 0]
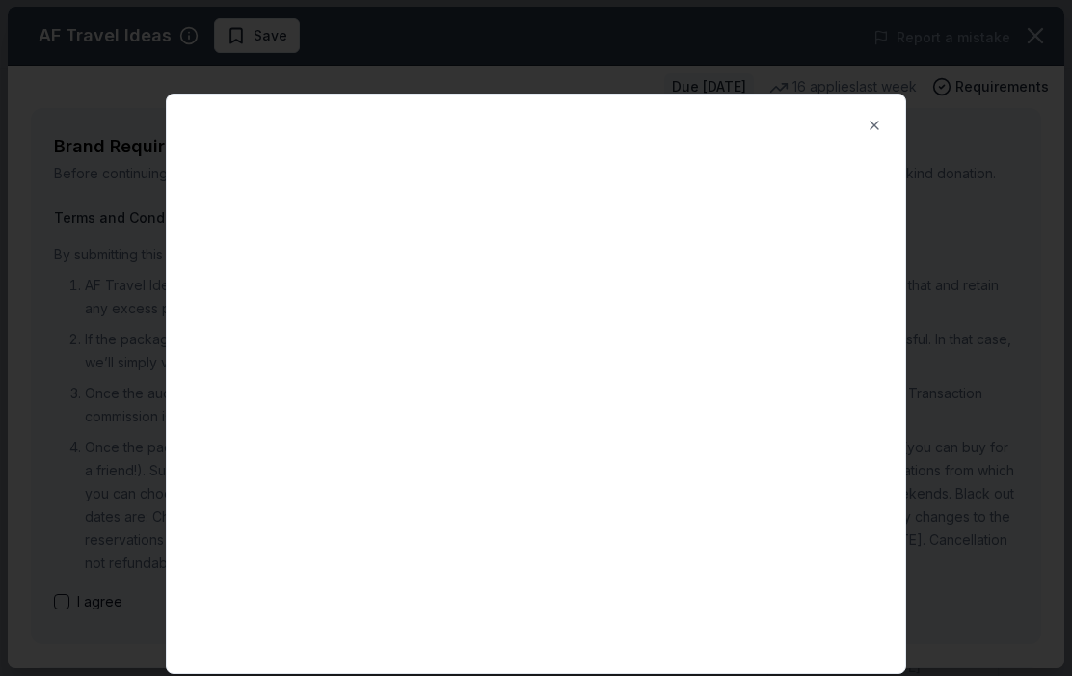
click at [878, 116] on button "Close" at bounding box center [874, 126] width 39 height 39
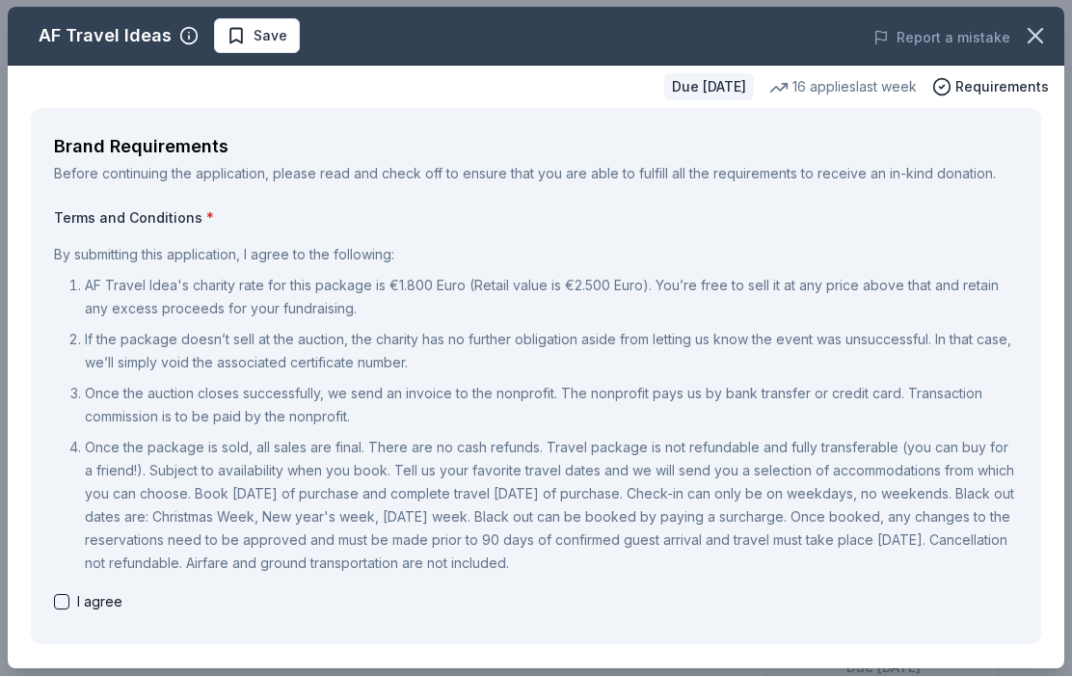
scroll to position [1, 0]
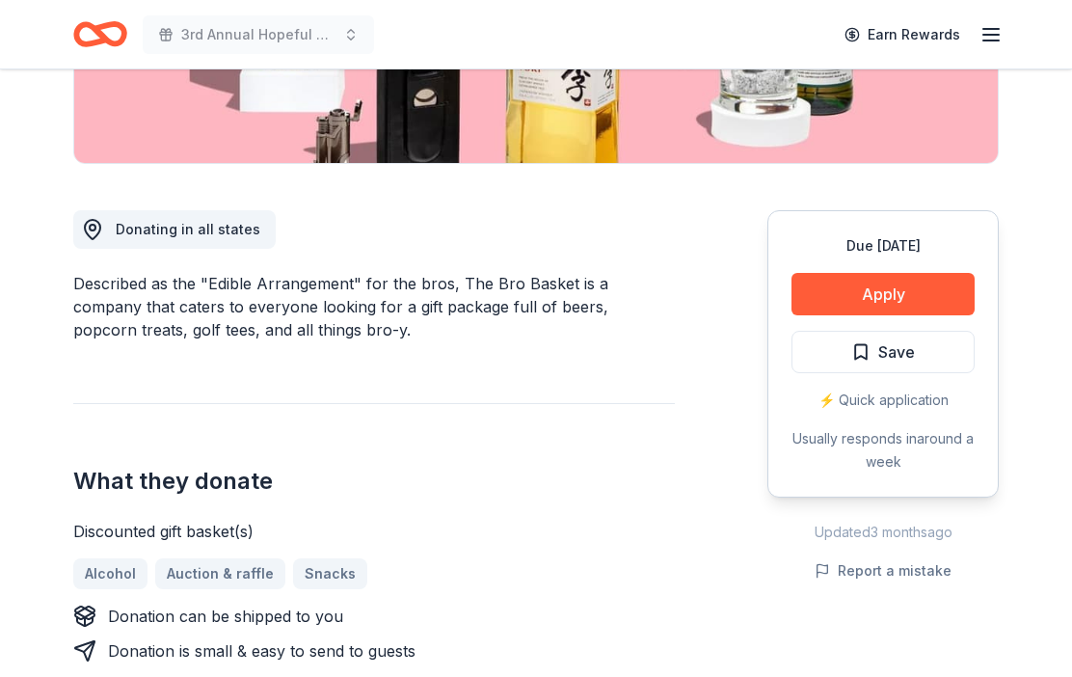
scroll to position [426, 0]
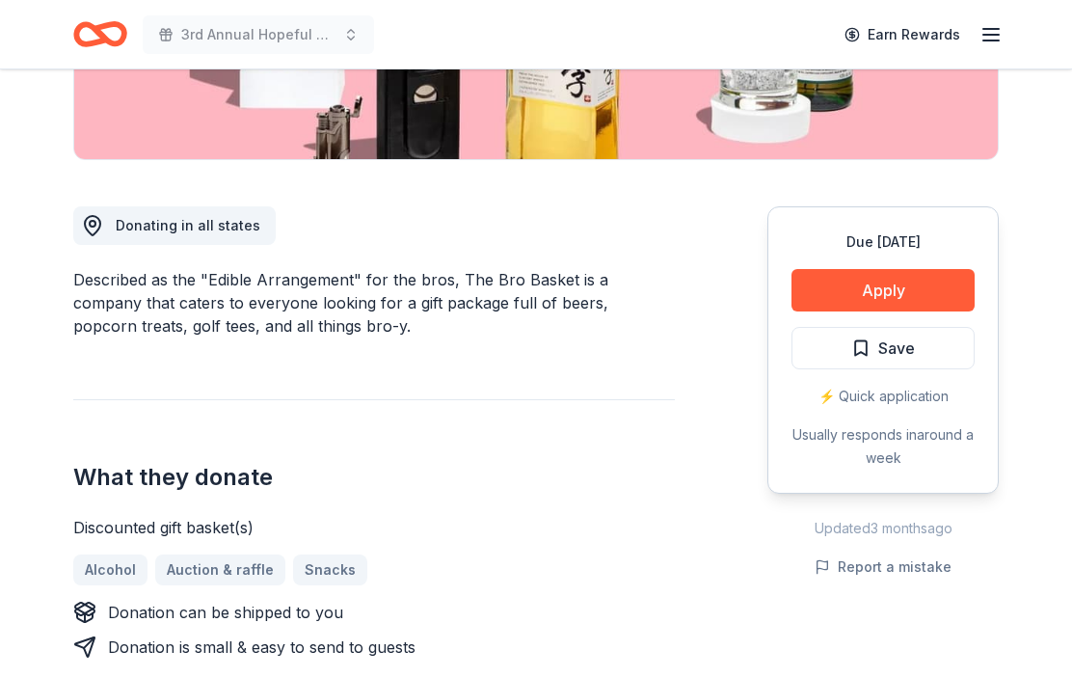
click at [945, 283] on button "Apply" at bounding box center [883, 290] width 183 height 42
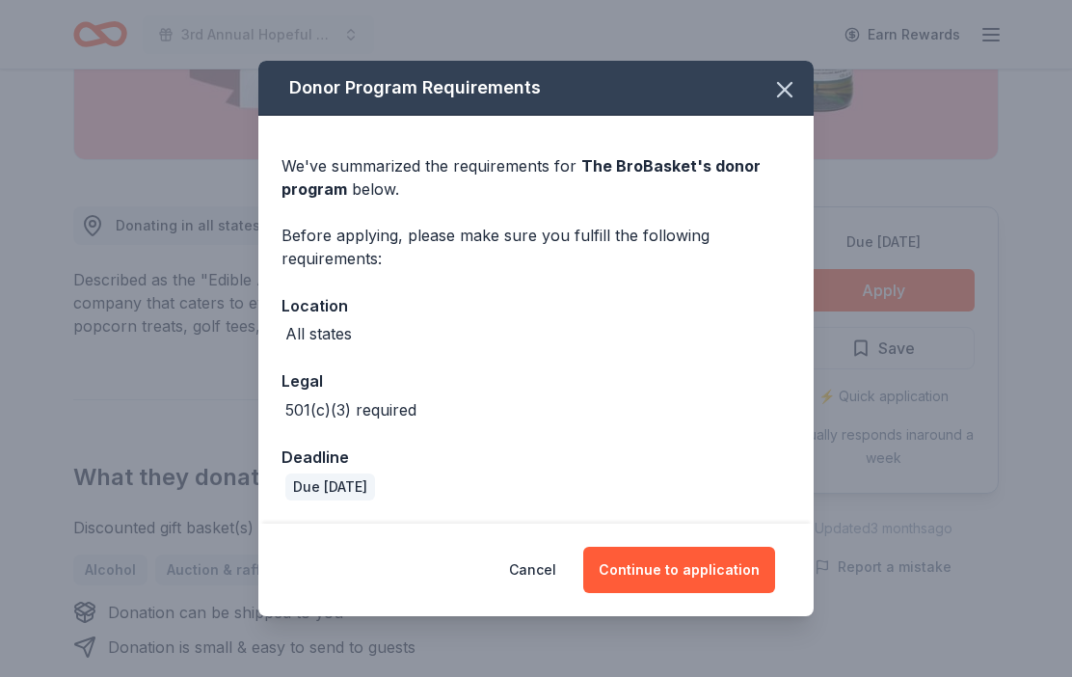
click at [763, 592] on button "Continue to application" at bounding box center [679, 570] width 192 height 46
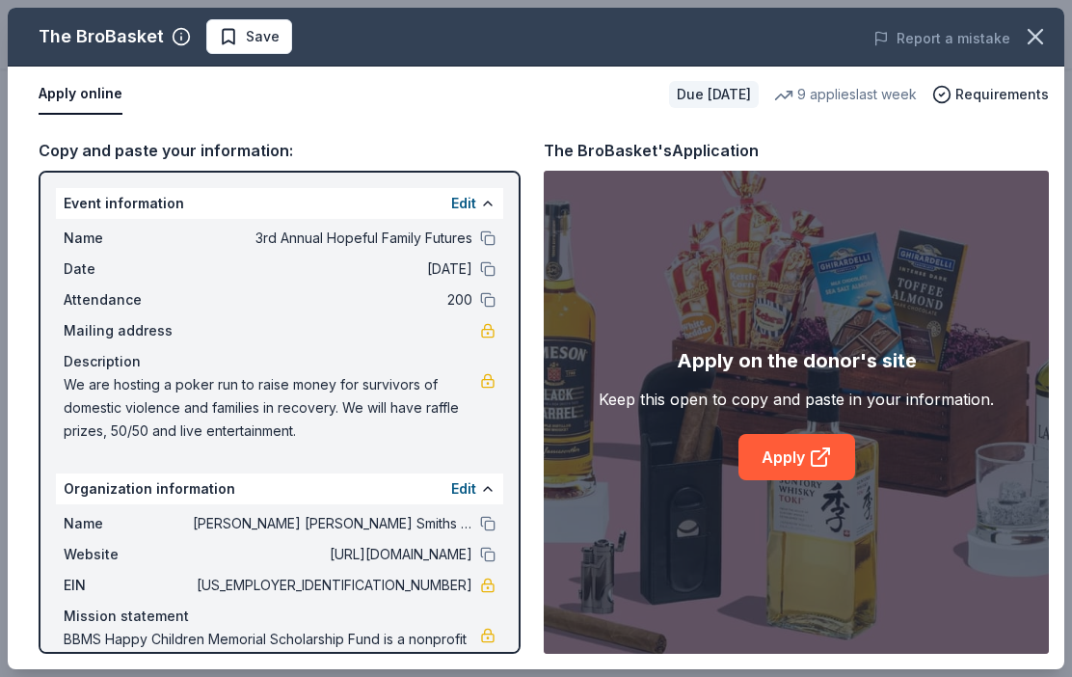
click at [796, 480] on link "Apply" at bounding box center [797, 457] width 117 height 46
click at [251, 23] on button "Save" at bounding box center [249, 36] width 86 height 35
click at [305, 21] on button "Saved" at bounding box center [266, 36] width 120 height 35
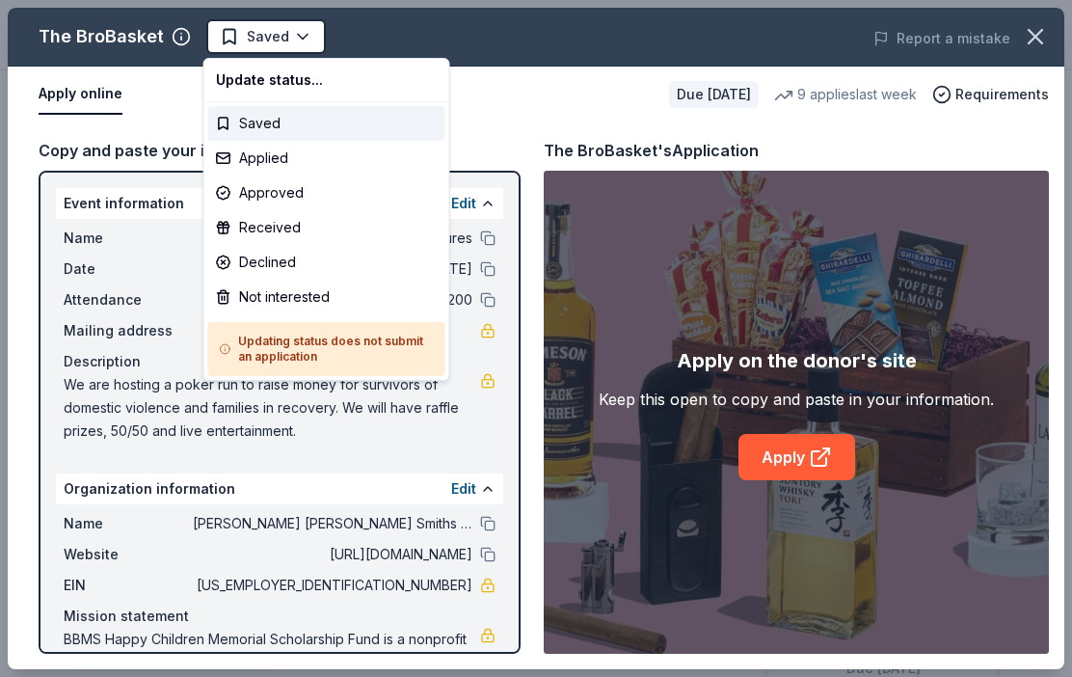
scroll to position [0, 0]
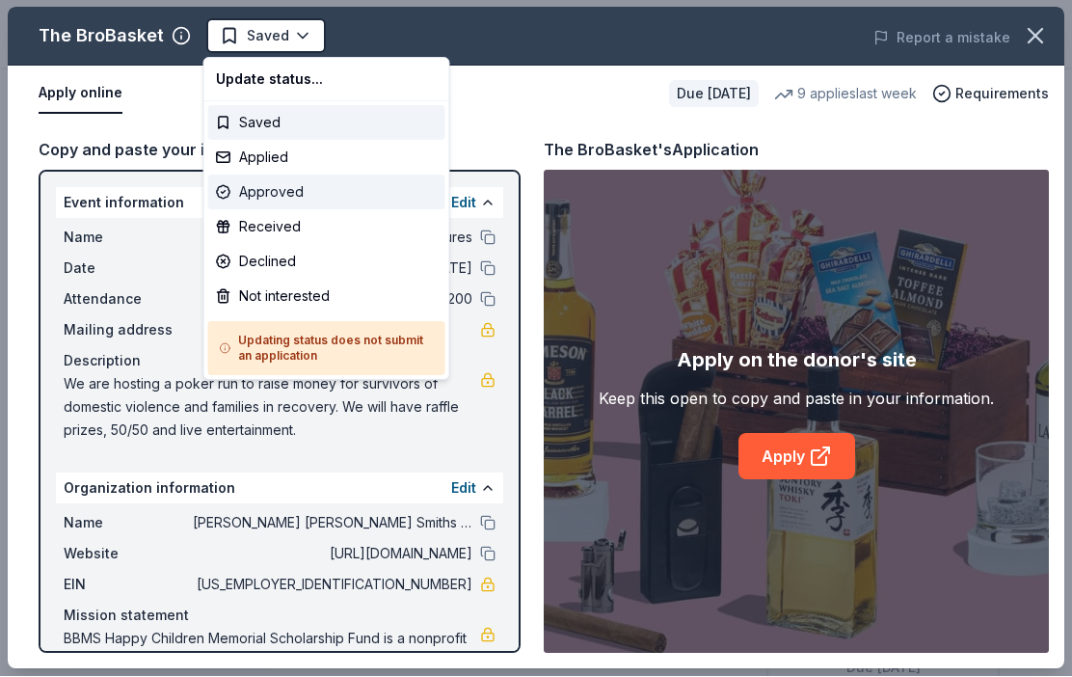
click at [297, 190] on div "Approved" at bounding box center [326, 192] width 237 height 35
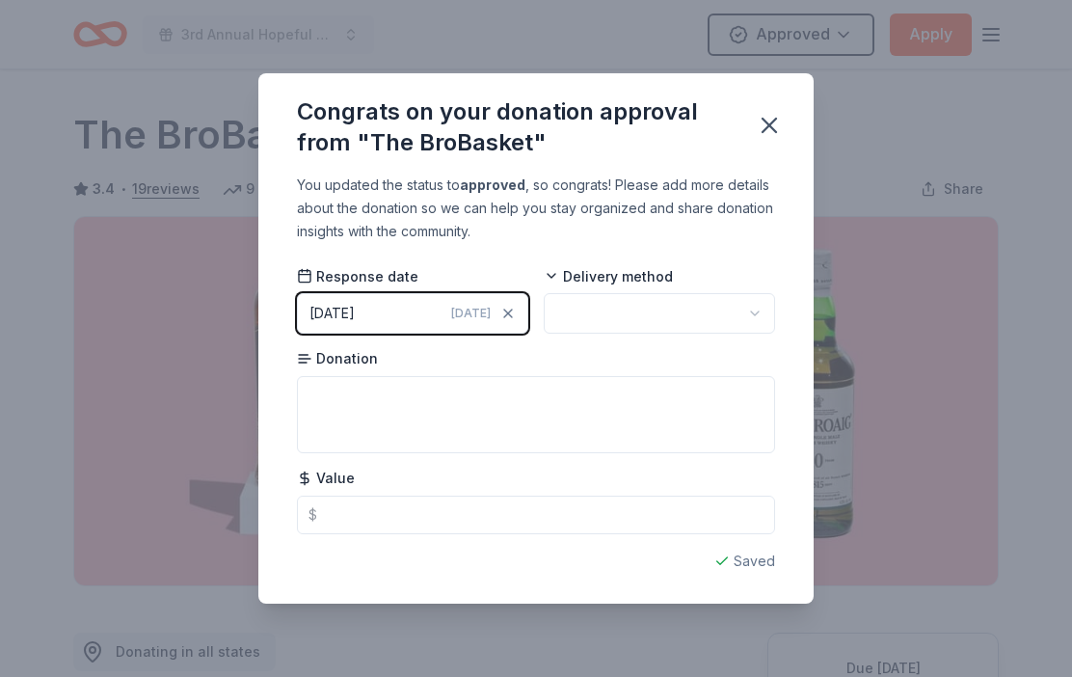
click at [767, 109] on button "button" at bounding box center [769, 125] width 42 height 42
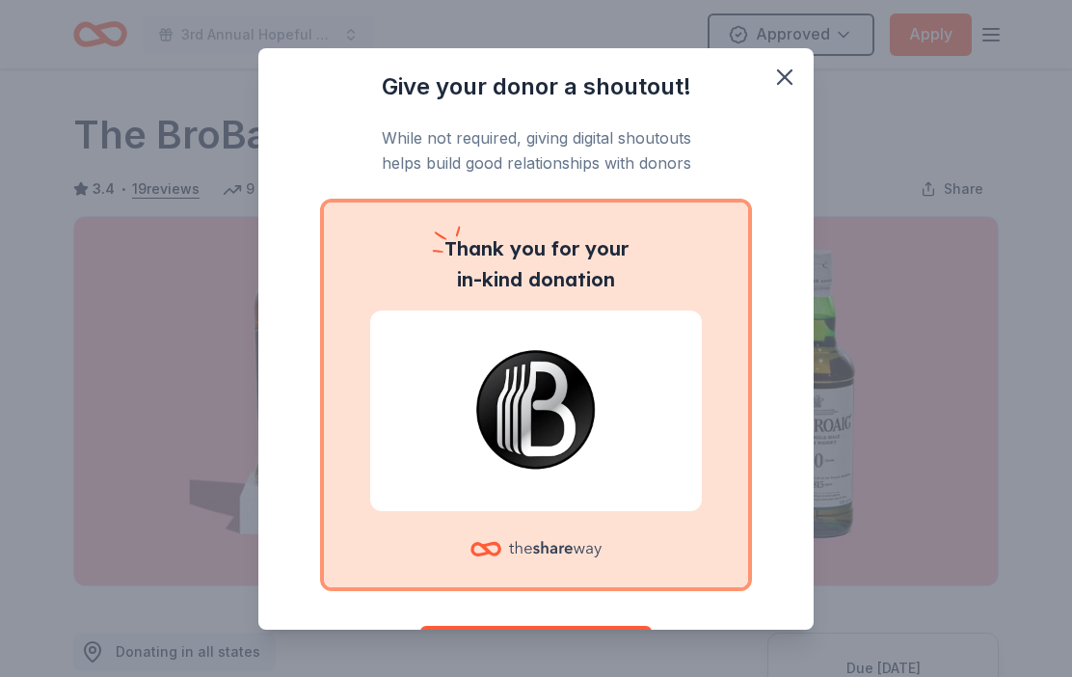
click at [804, 74] on button "button" at bounding box center [785, 77] width 42 height 42
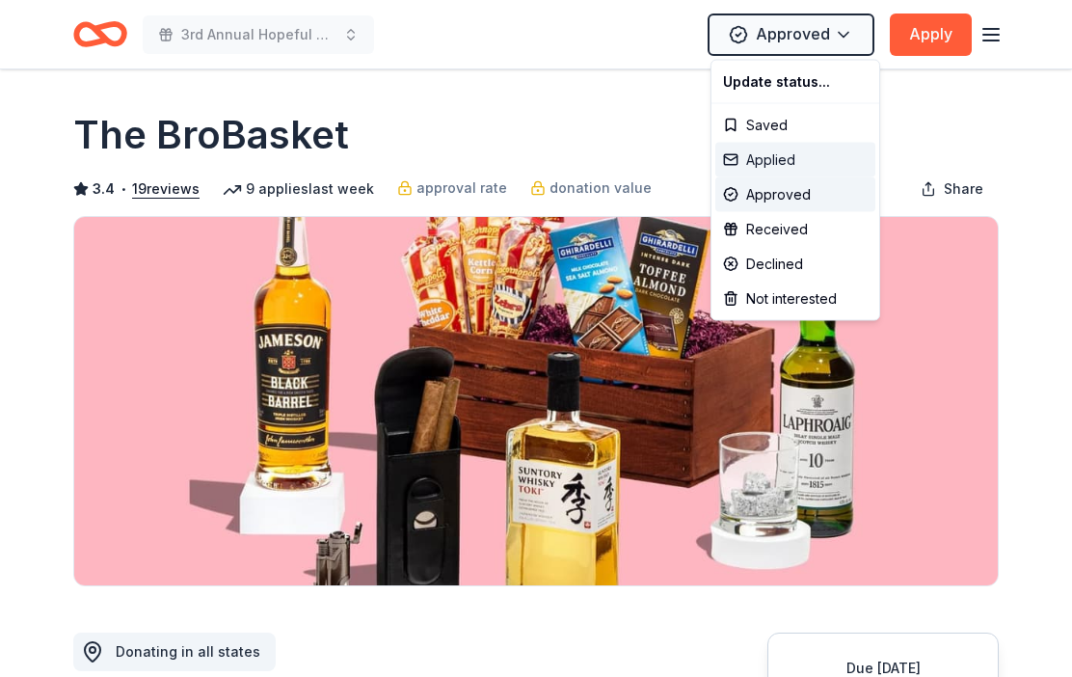
click at [786, 158] on div "Applied" at bounding box center [795, 160] width 160 height 35
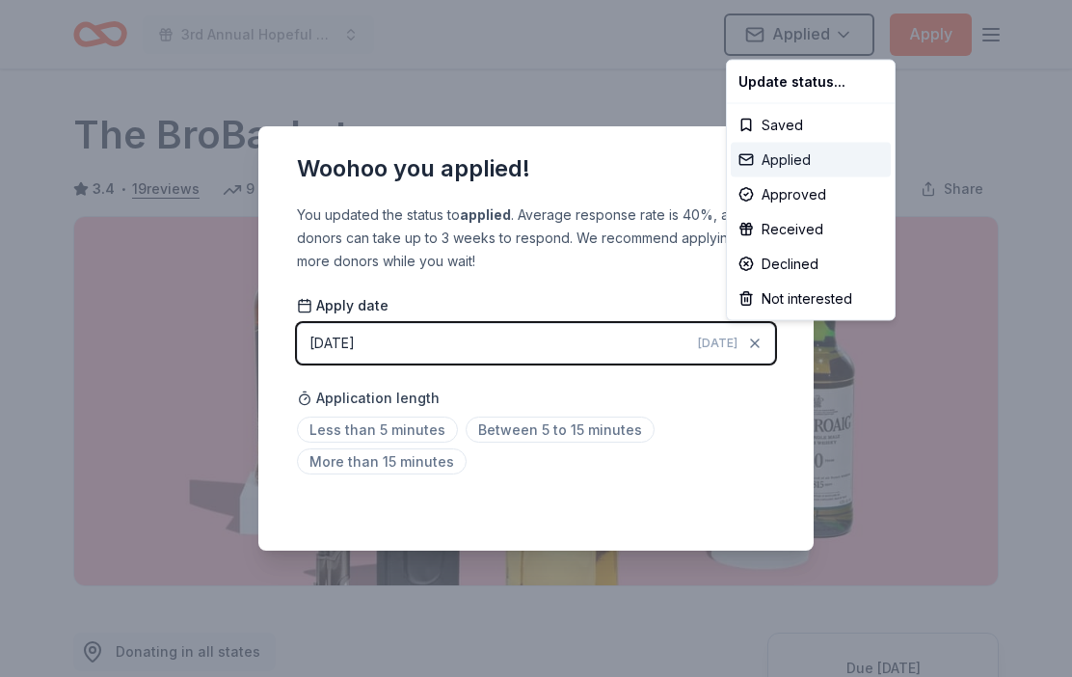
click at [799, 164] on div "Applied" at bounding box center [811, 160] width 160 height 35
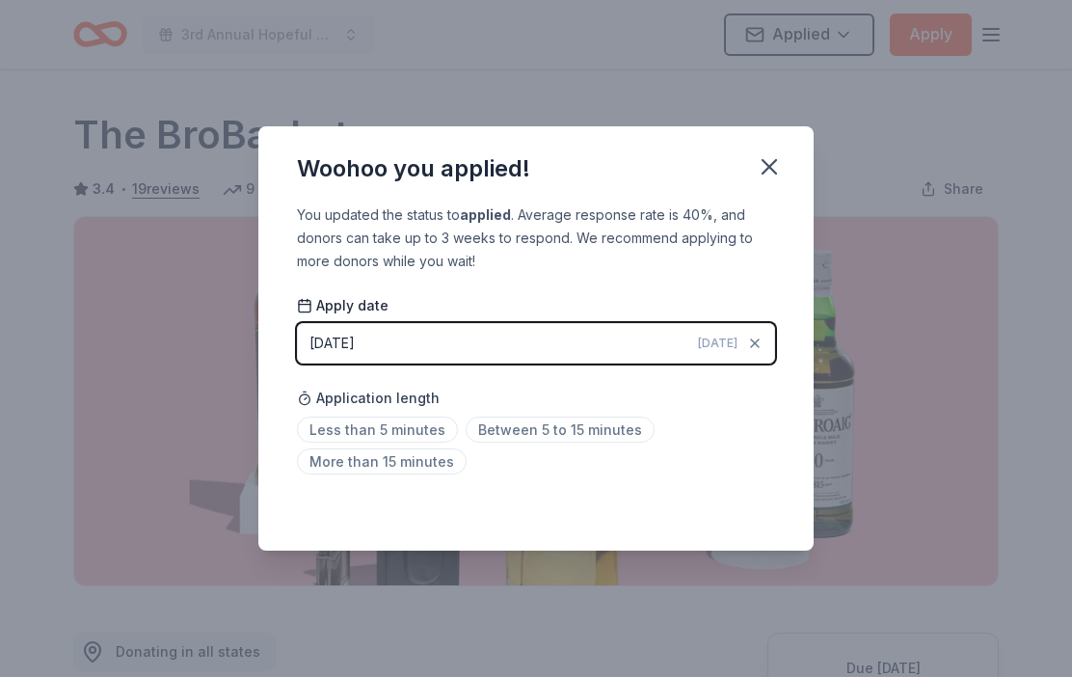
click at [403, 436] on span "Less than 5 minutes" at bounding box center [377, 430] width 161 height 26
click at [773, 165] on icon "button" at bounding box center [769, 166] width 27 height 27
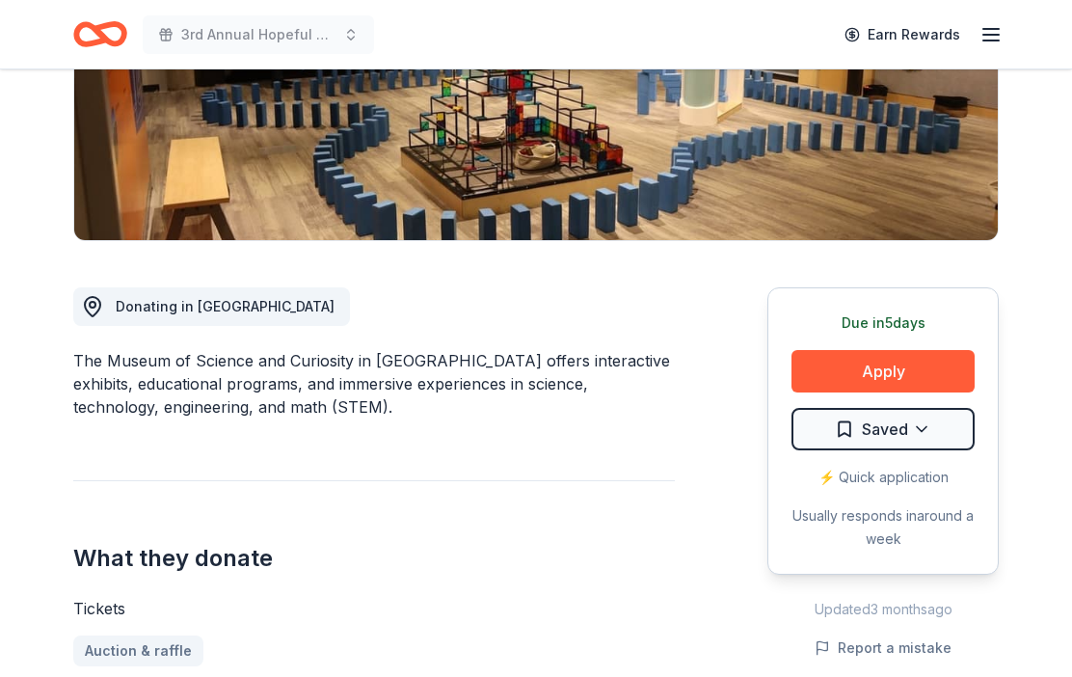
scroll to position [360, 0]
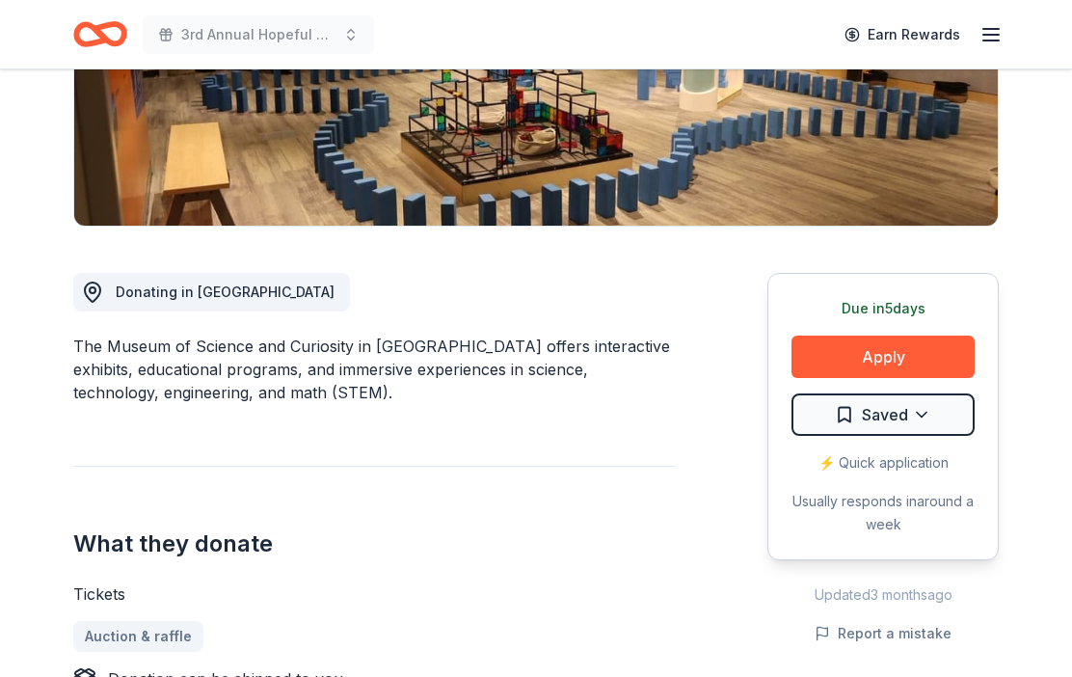
click at [809, 363] on button "Apply" at bounding box center [883, 357] width 183 height 42
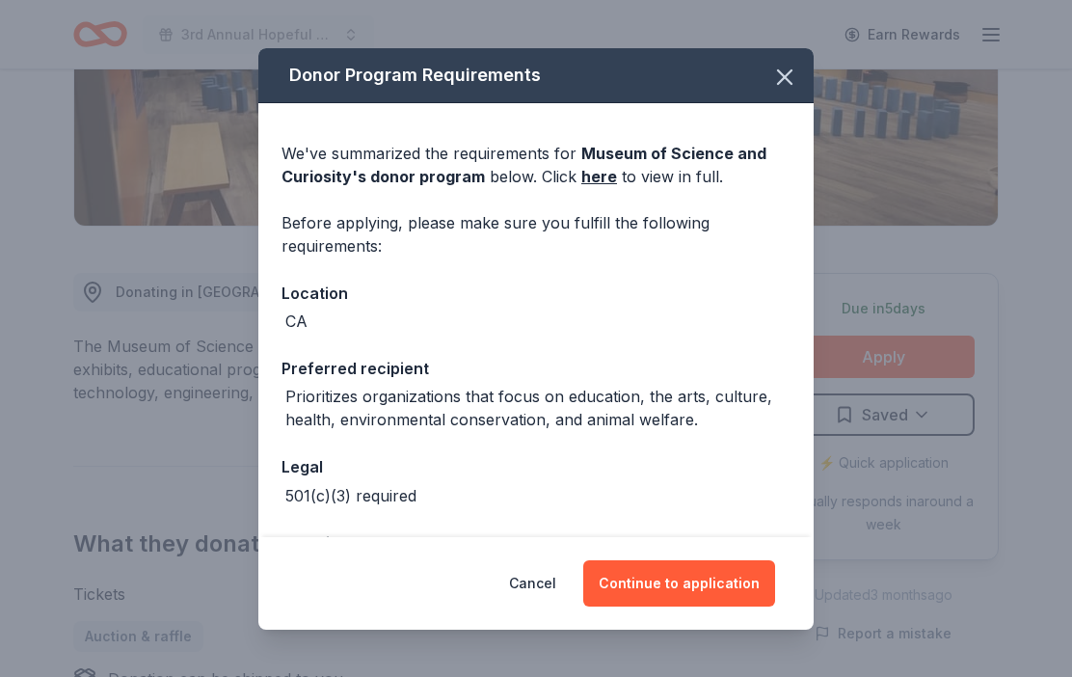
click at [707, 607] on button "Continue to application" at bounding box center [679, 583] width 192 height 46
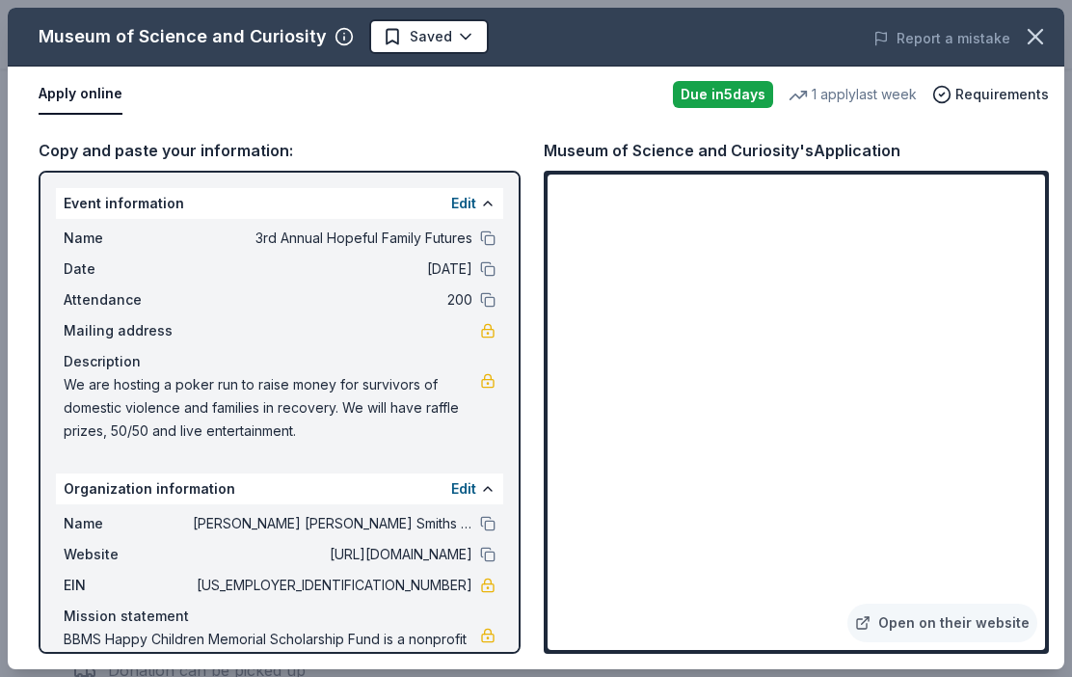
scroll to position [402, 0]
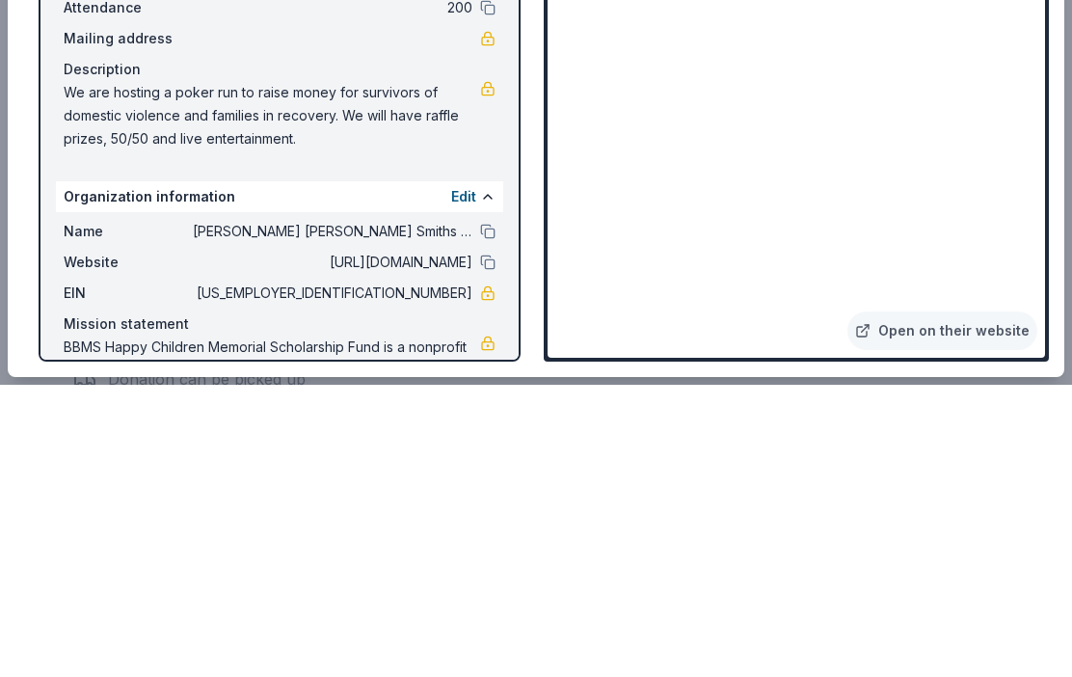
click at [496, 504] on div "Name Brianna Brandy Millard Smiths Happy Children Memorial Scholarship Fu Websi…" at bounding box center [279, 604] width 447 height 201
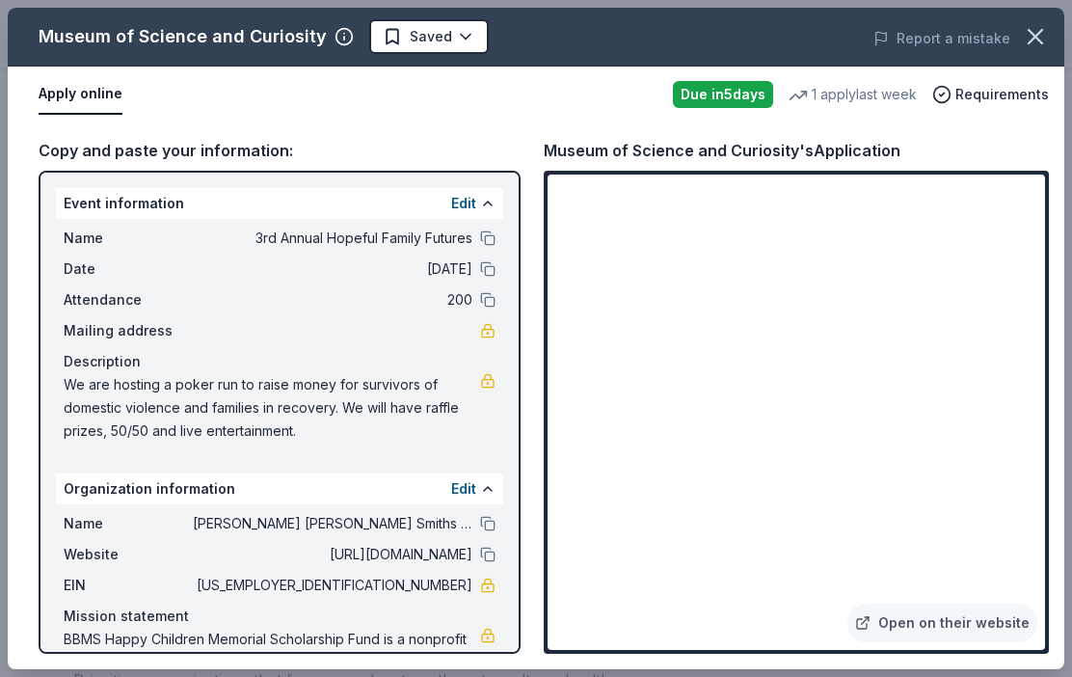
scroll to position [694, 0]
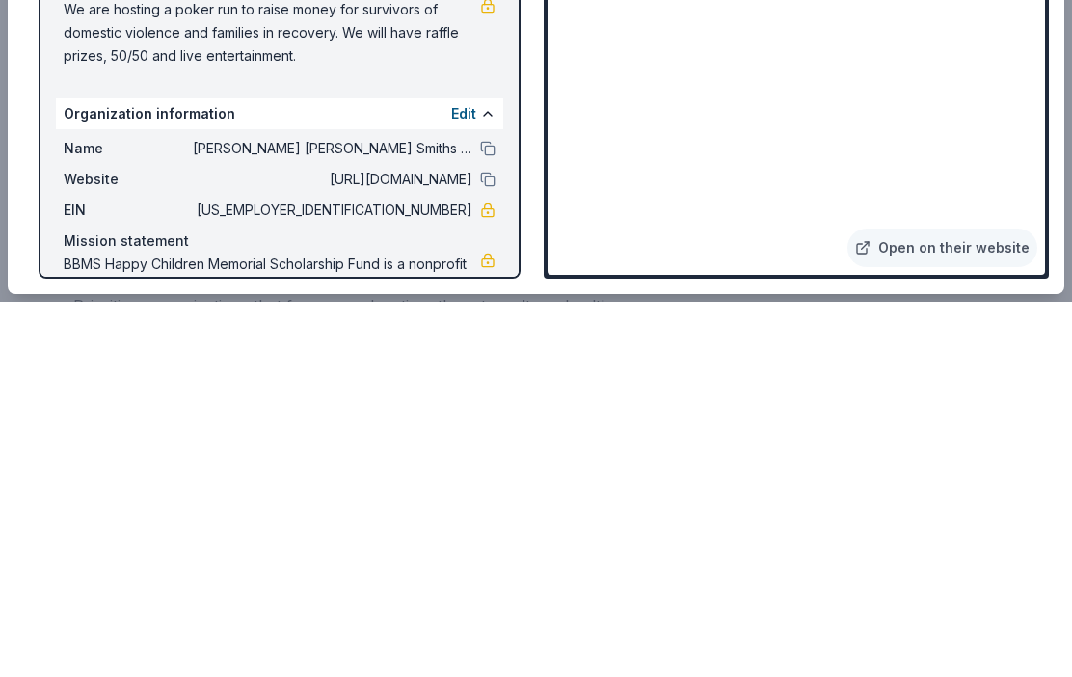
click at [78, 605] on div "Mission statement" at bounding box center [280, 616] width 432 height 23
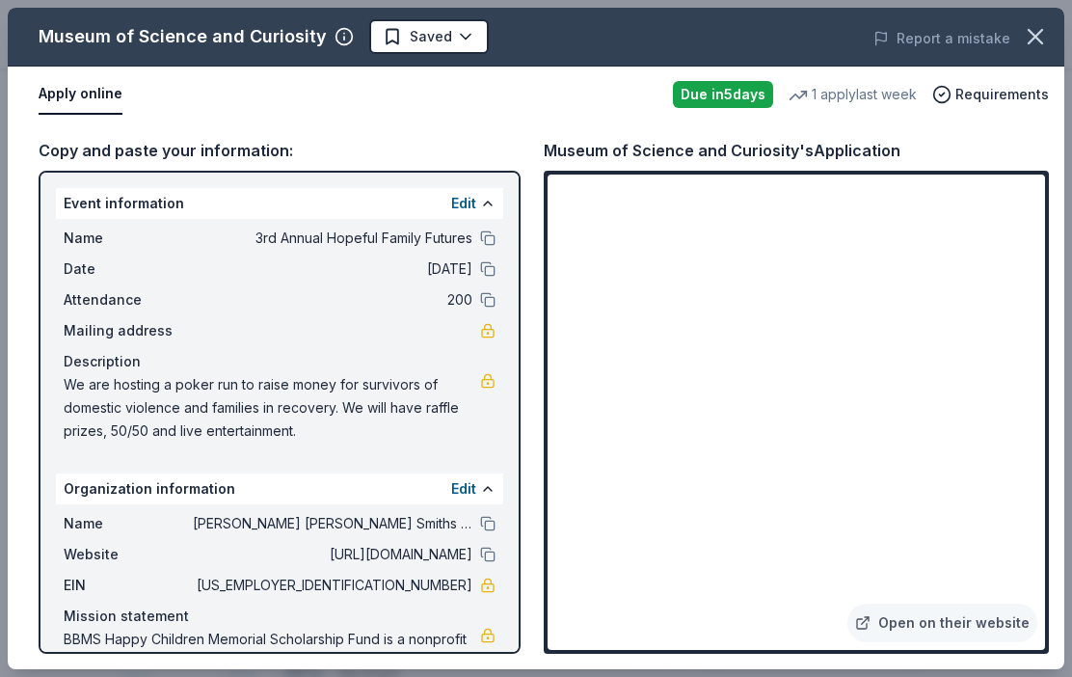
scroll to position [1069, 0]
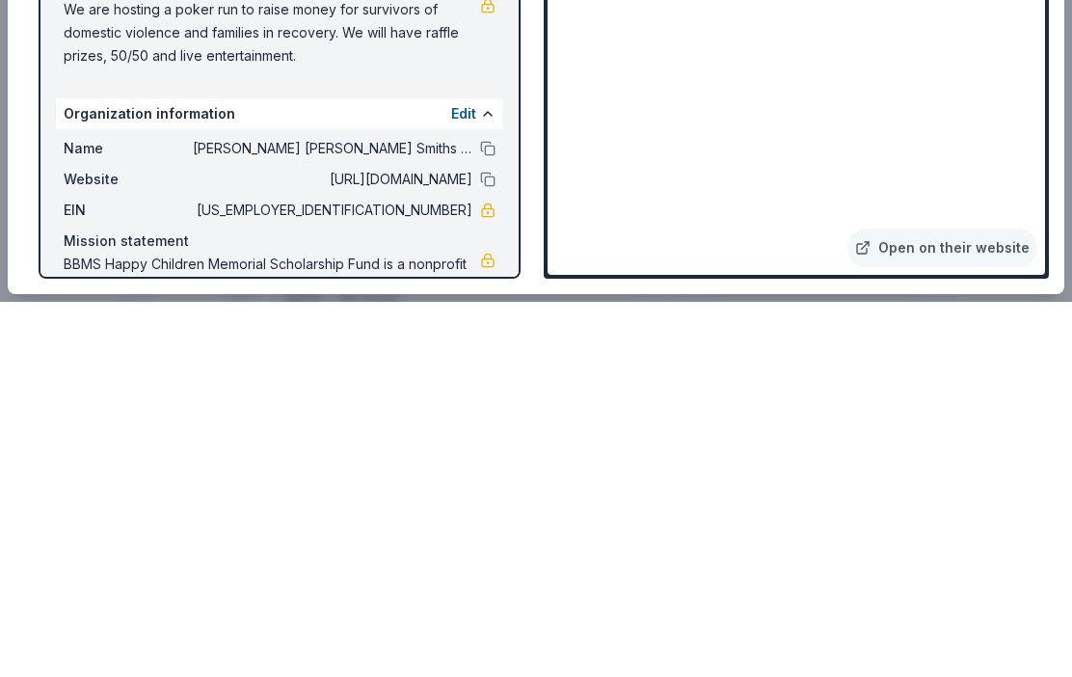
click at [493, 516] on button at bounding box center [487, 523] width 15 height 15
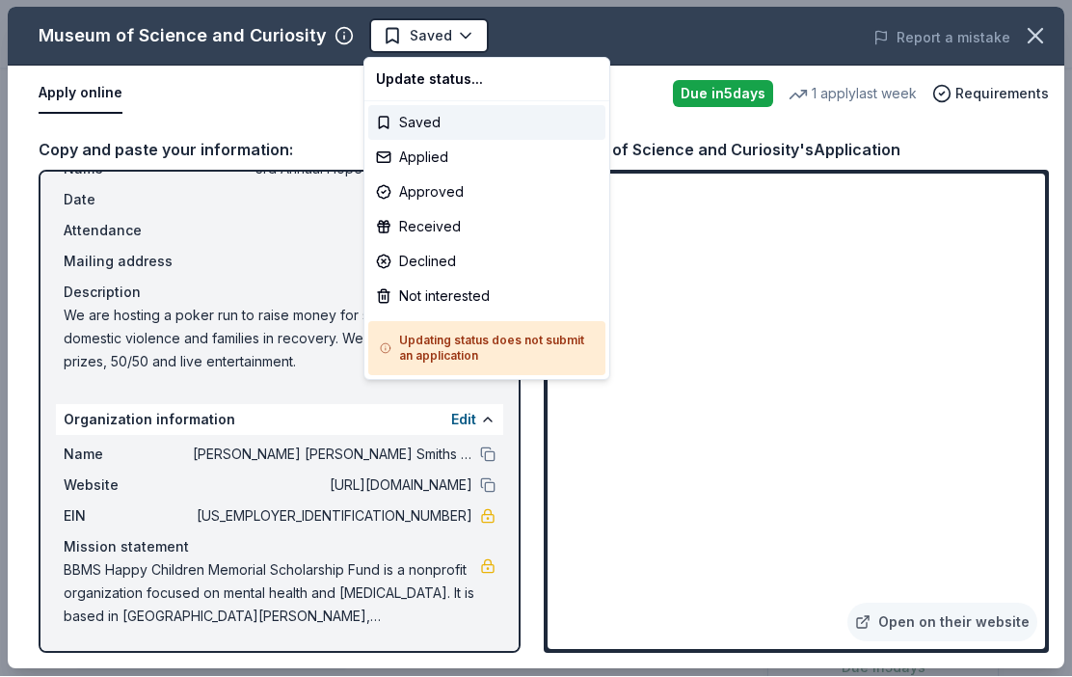
scroll to position [0, 0]
click at [423, 166] on div "Applied" at bounding box center [486, 158] width 237 height 35
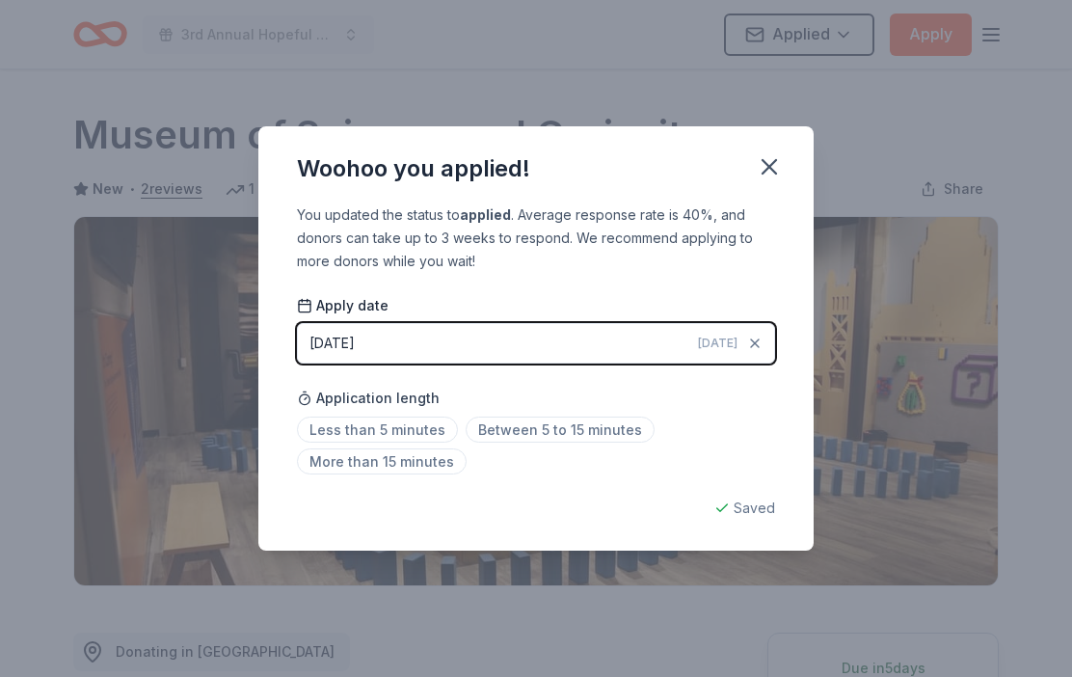
click at [382, 437] on span "Less than 5 minutes" at bounding box center [377, 430] width 161 height 26
click at [775, 153] on icon "button" at bounding box center [769, 166] width 27 height 27
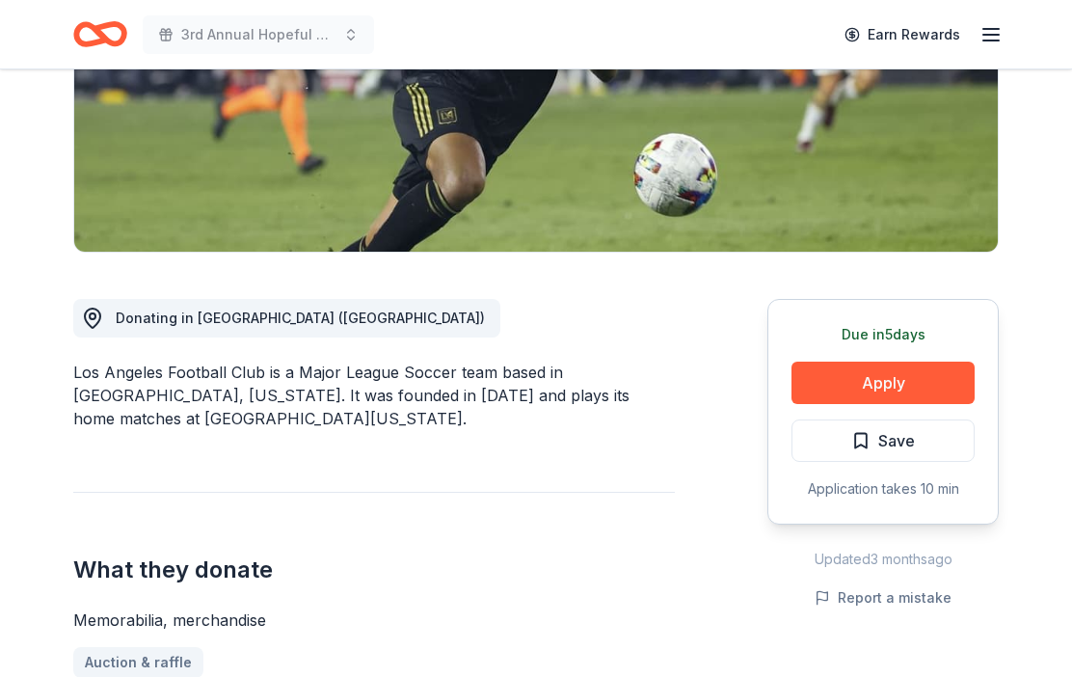
scroll to position [334, 0]
click at [909, 382] on button "Apply" at bounding box center [883, 383] width 183 height 42
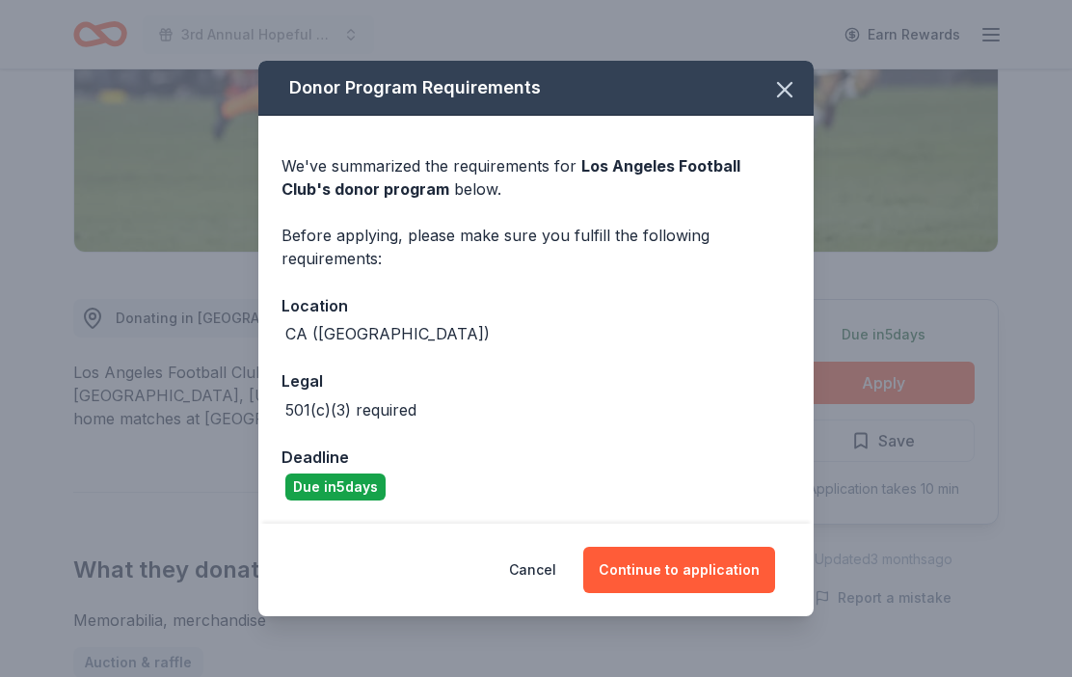
click at [730, 593] on button "Continue to application" at bounding box center [679, 570] width 192 height 46
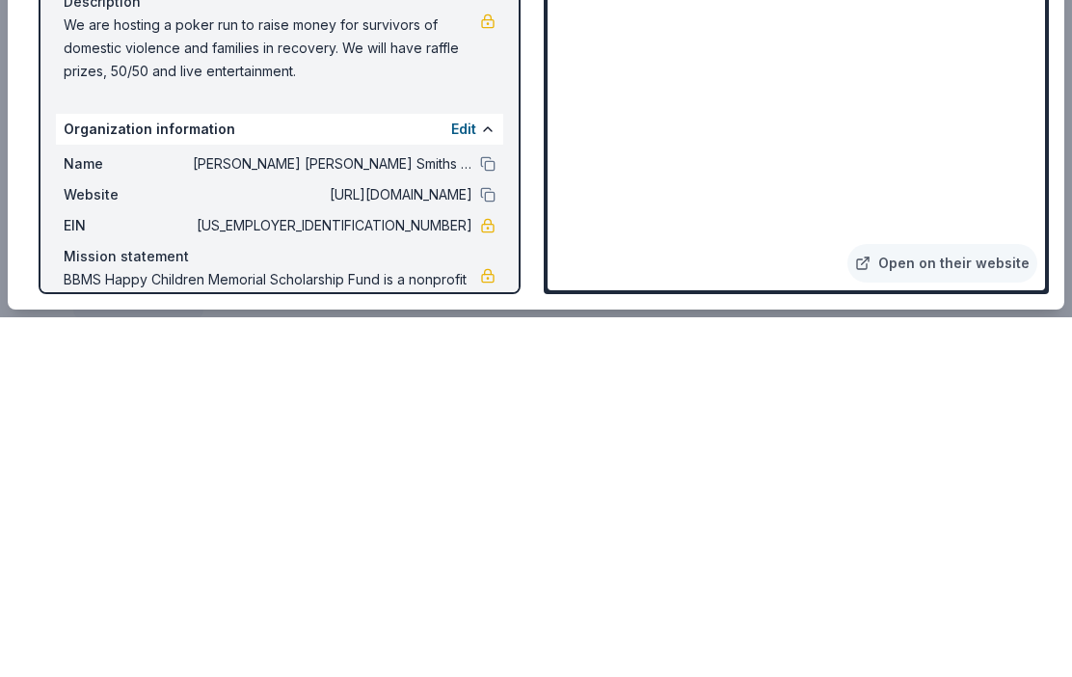
click at [485, 516] on button at bounding box center [487, 523] width 15 height 15
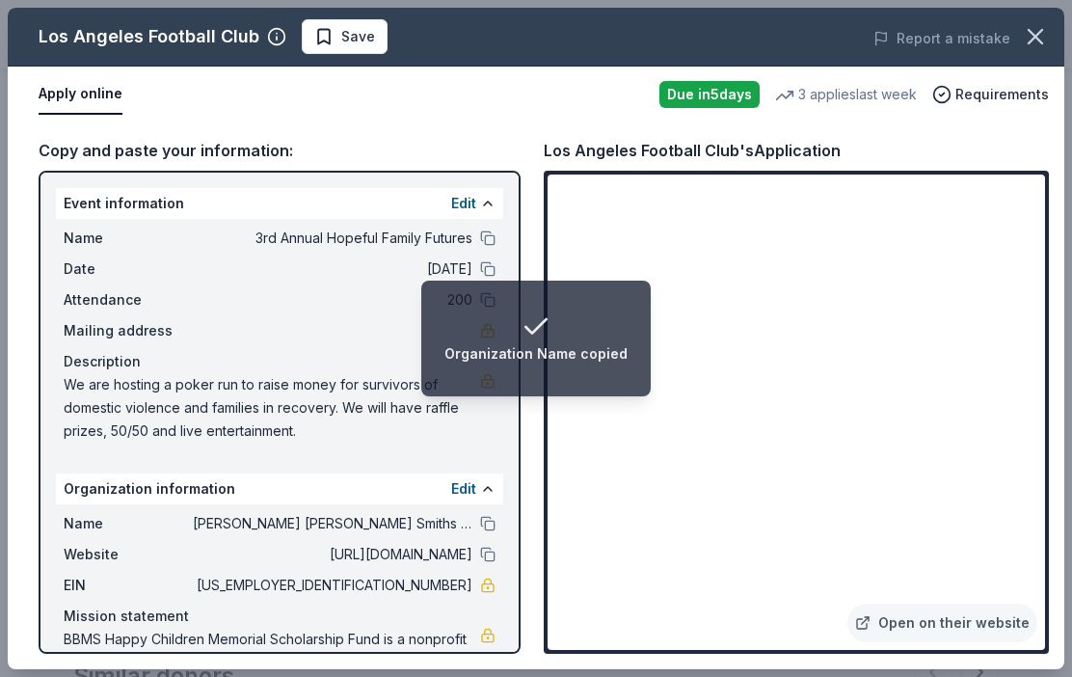
scroll to position [1272, 0]
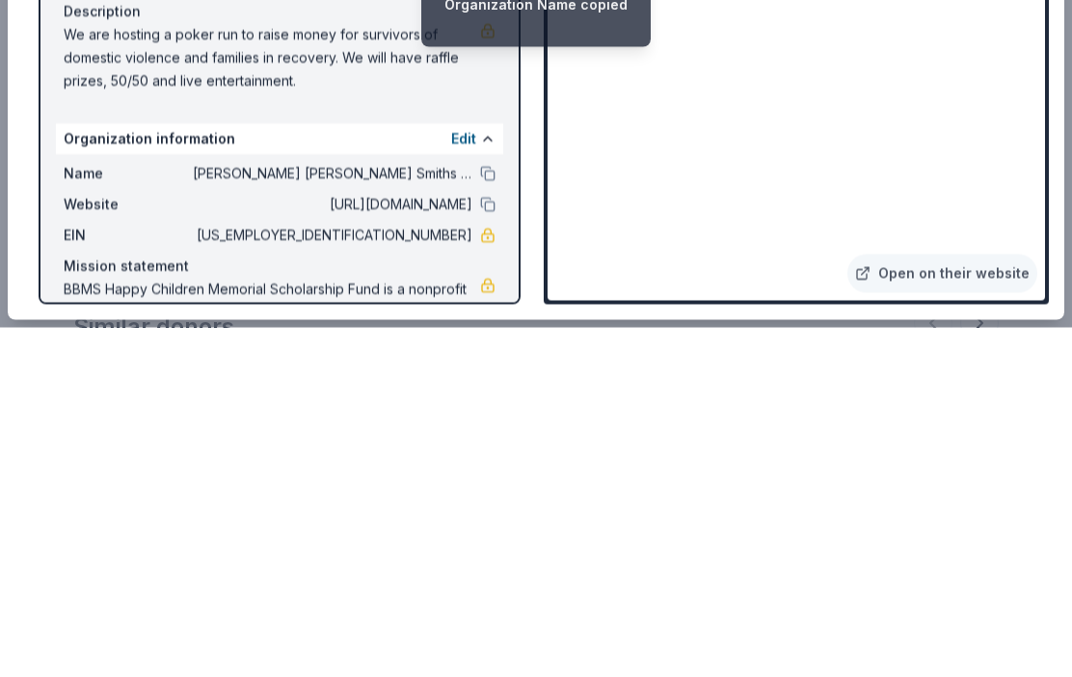
click at [494, 547] on button at bounding box center [487, 554] width 15 height 15
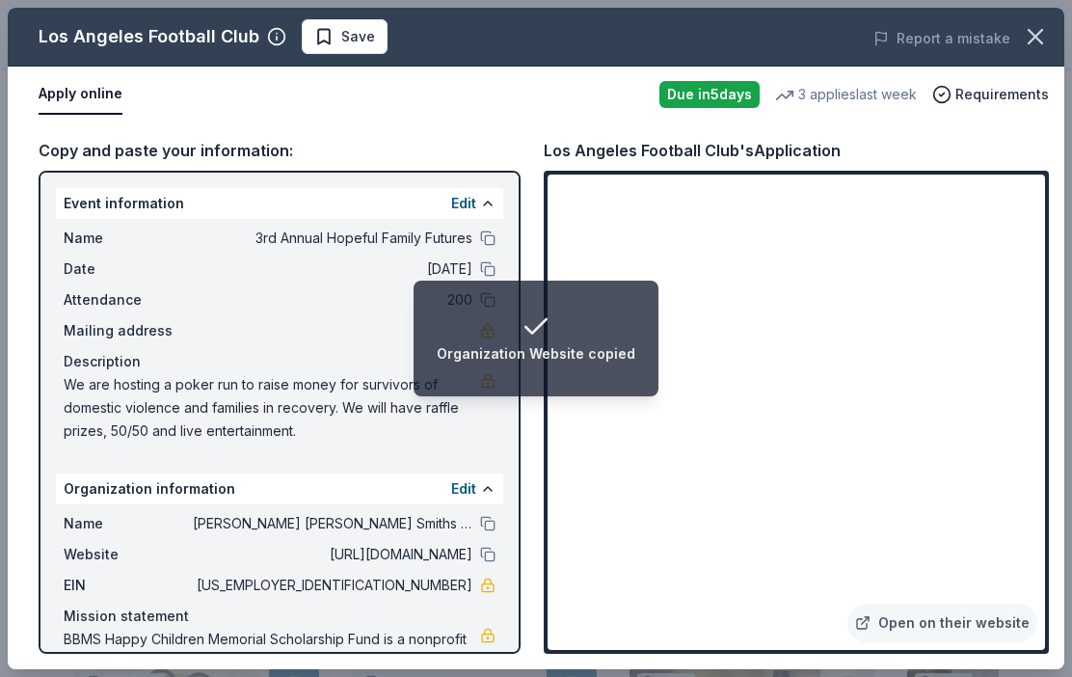
scroll to position [1315, 0]
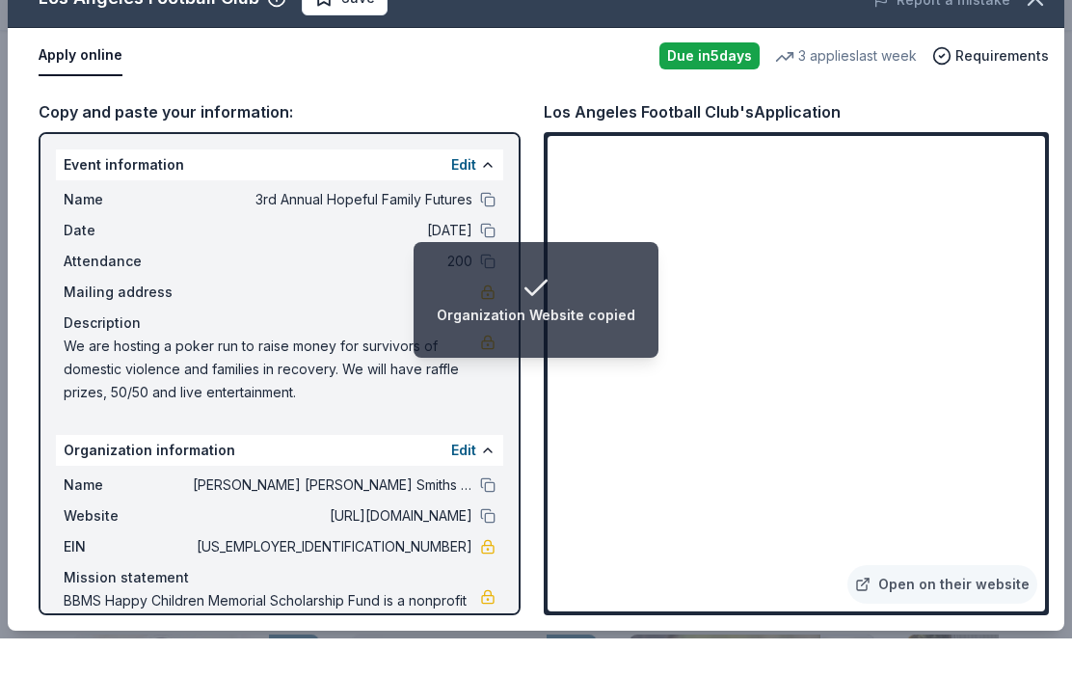
click at [492, 230] on button at bounding box center [487, 237] width 15 height 15
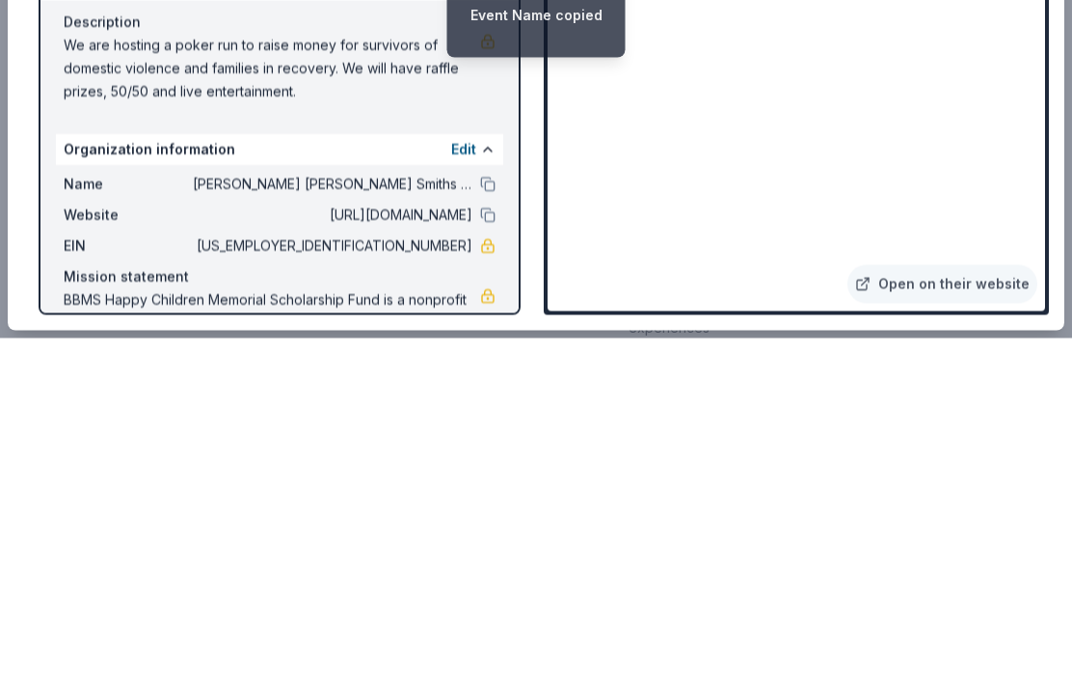
scroll to position [1899, 0]
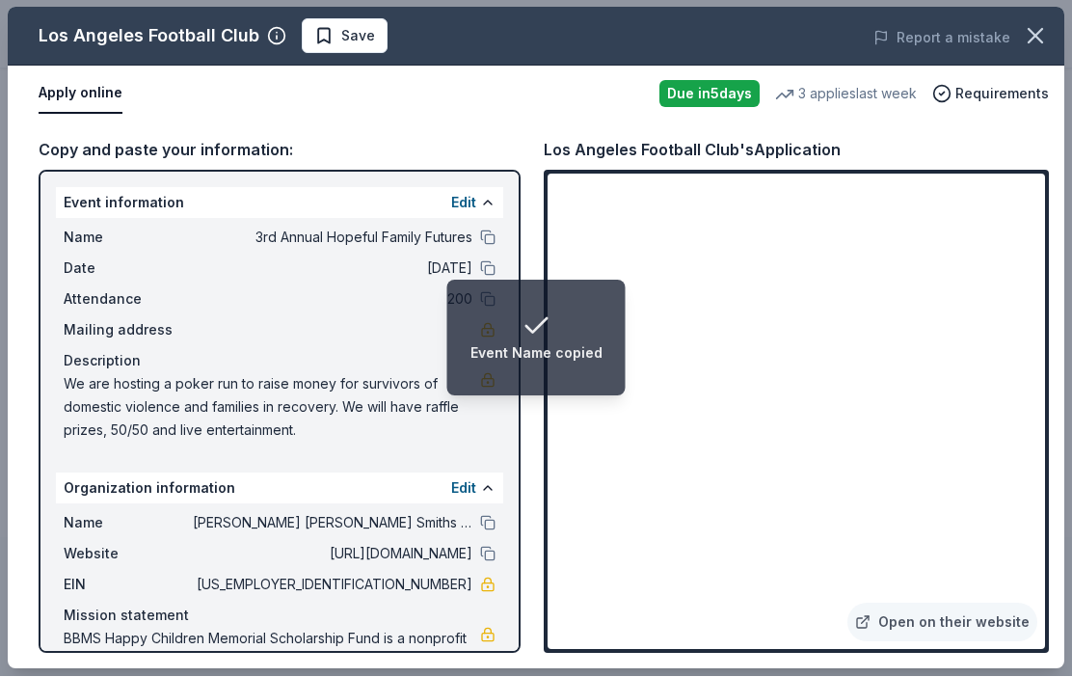
click at [377, 31] on button "Save" at bounding box center [345, 36] width 86 height 35
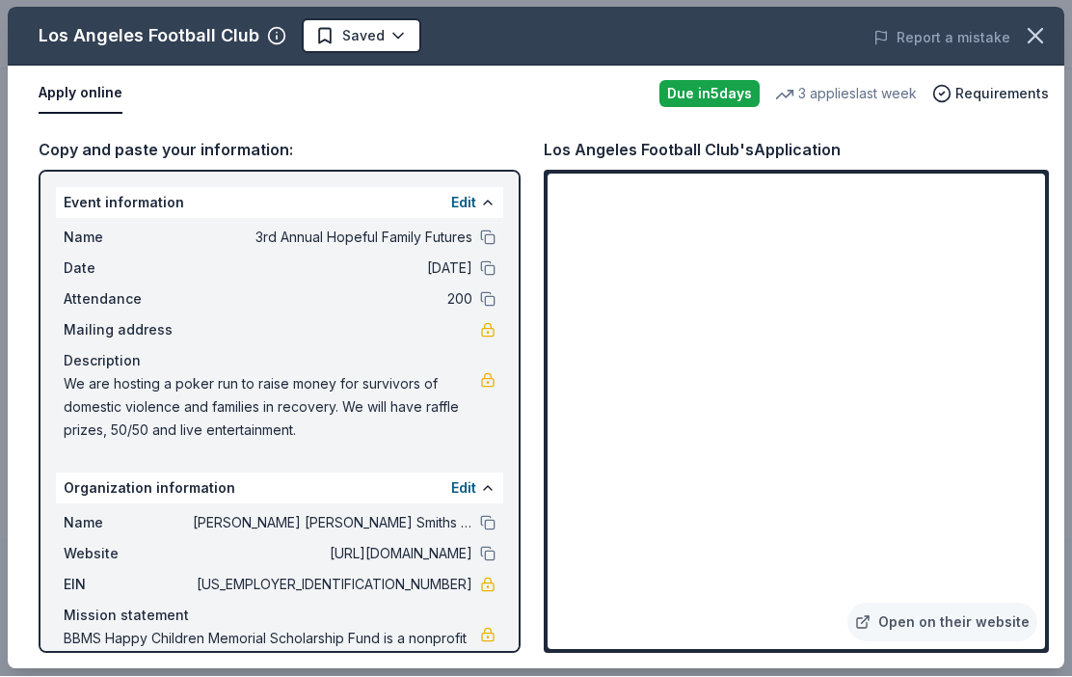
scroll to position [0, 0]
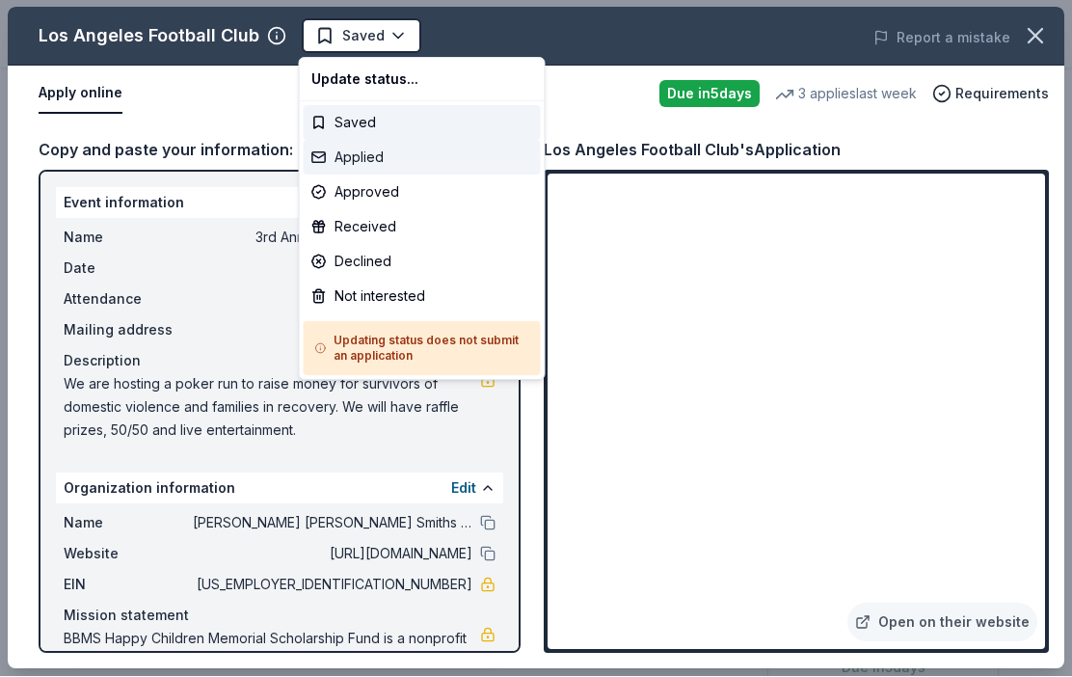
click at [388, 153] on div "Applied" at bounding box center [422, 158] width 237 height 35
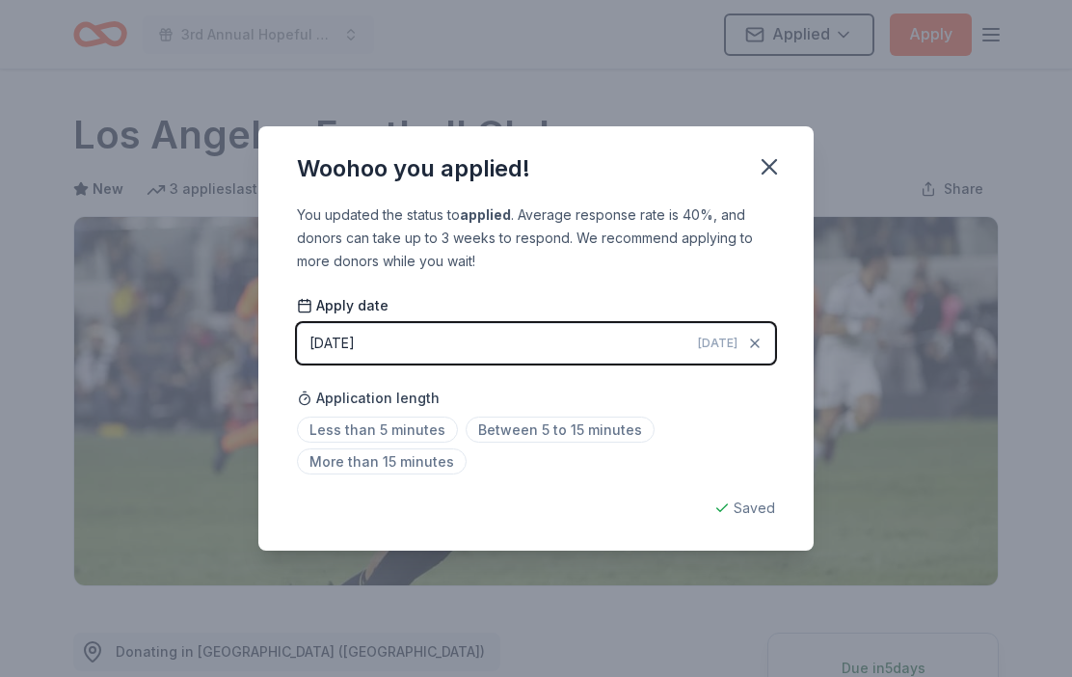
click at [596, 431] on span "Between 5 to 15 minutes" at bounding box center [560, 430] width 189 height 26
click at [774, 184] on button "button" at bounding box center [769, 167] width 42 height 42
